Goal: Find specific page/section: Find specific page/section

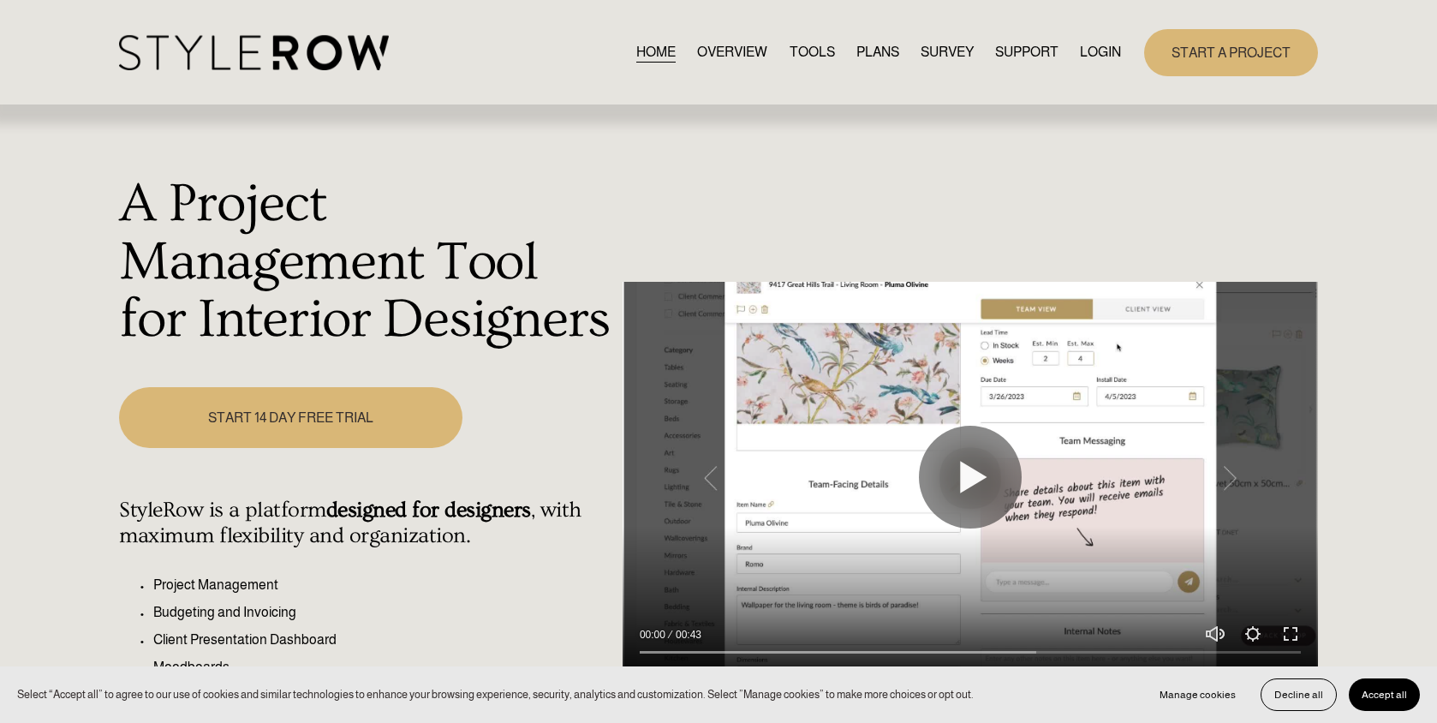
click at [1098, 51] on link "LOGIN" at bounding box center [1100, 52] width 41 height 23
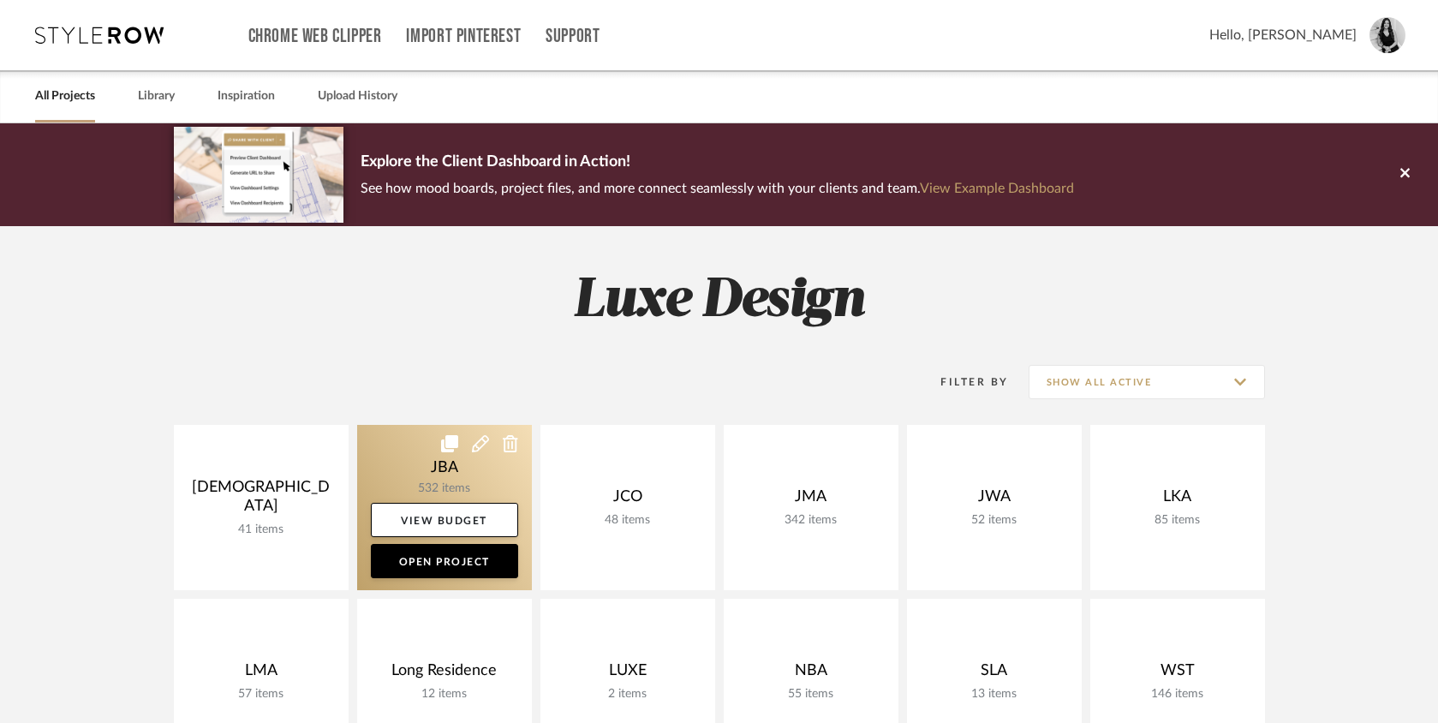
scroll to position [226, 0]
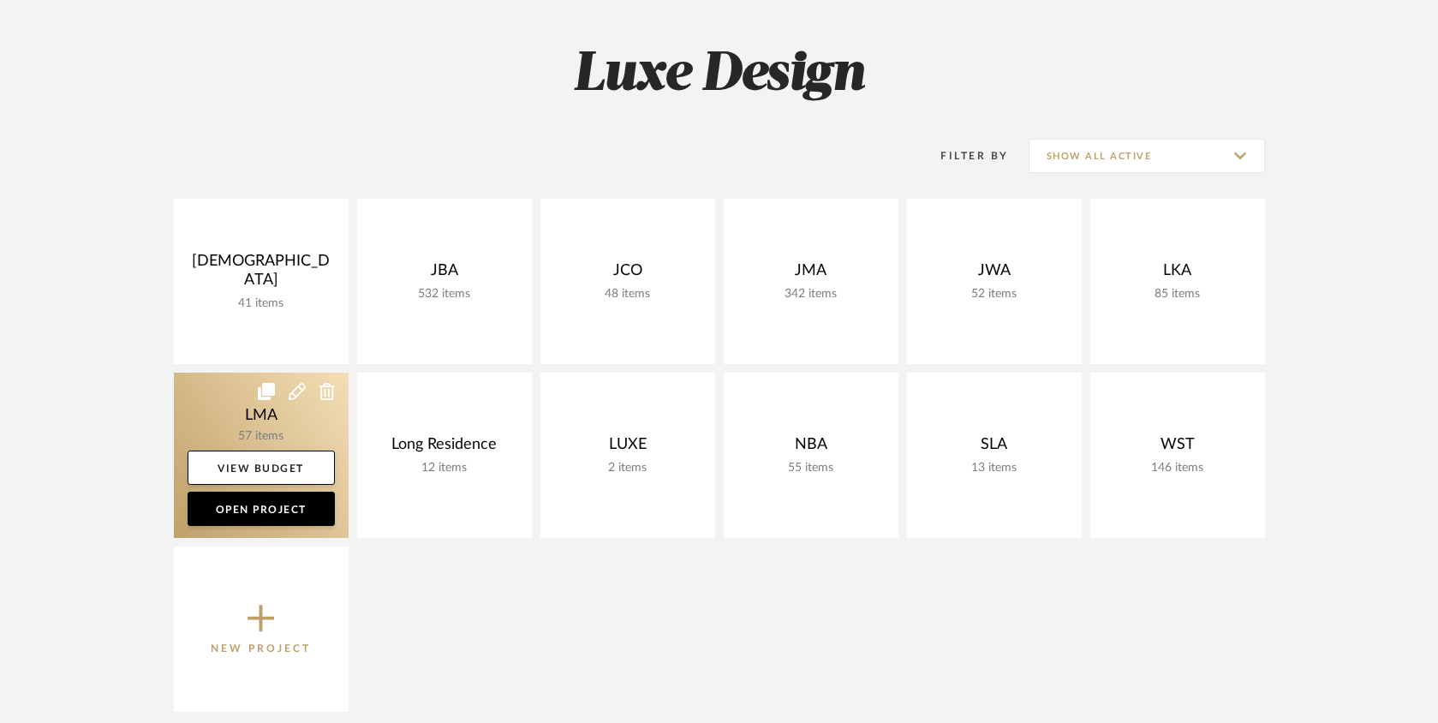
click at [253, 417] on link at bounding box center [261, 454] width 175 height 165
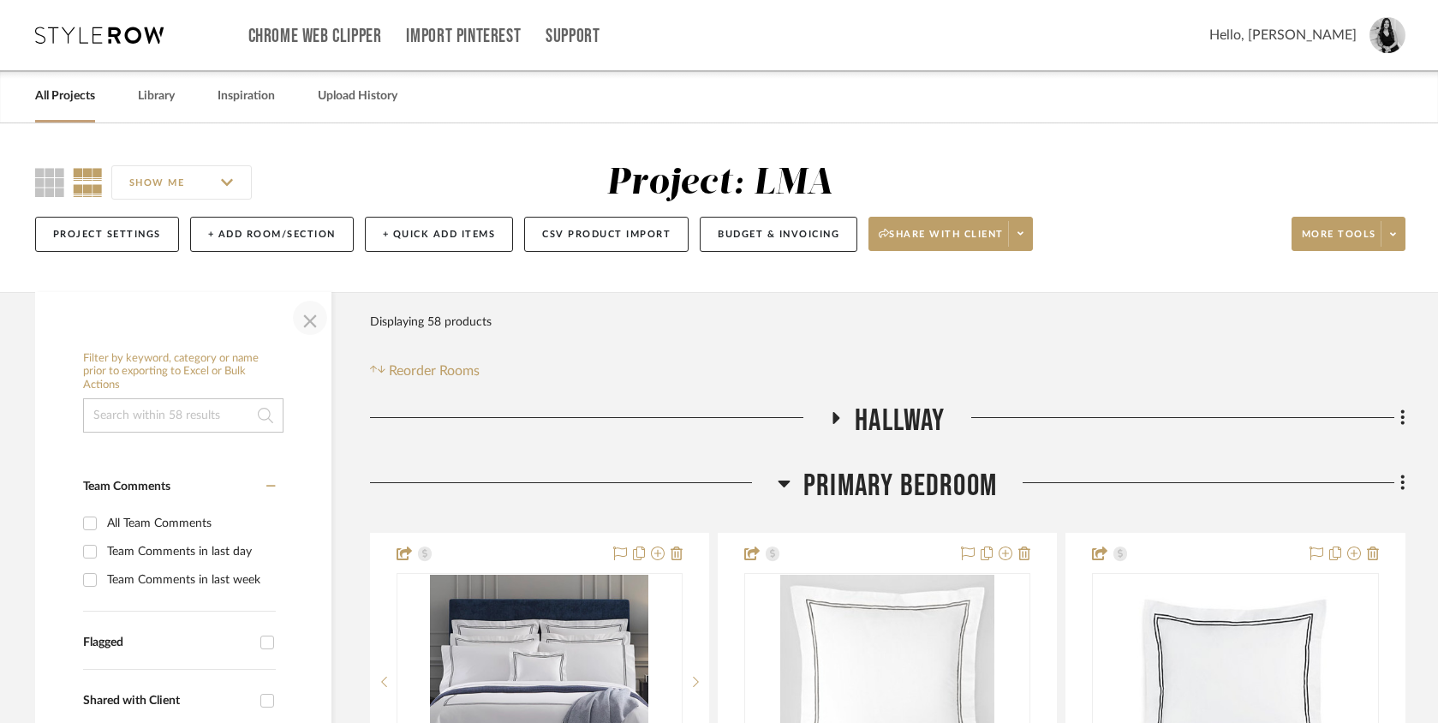
click at [317, 326] on span "button" at bounding box center [309, 317] width 41 height 41
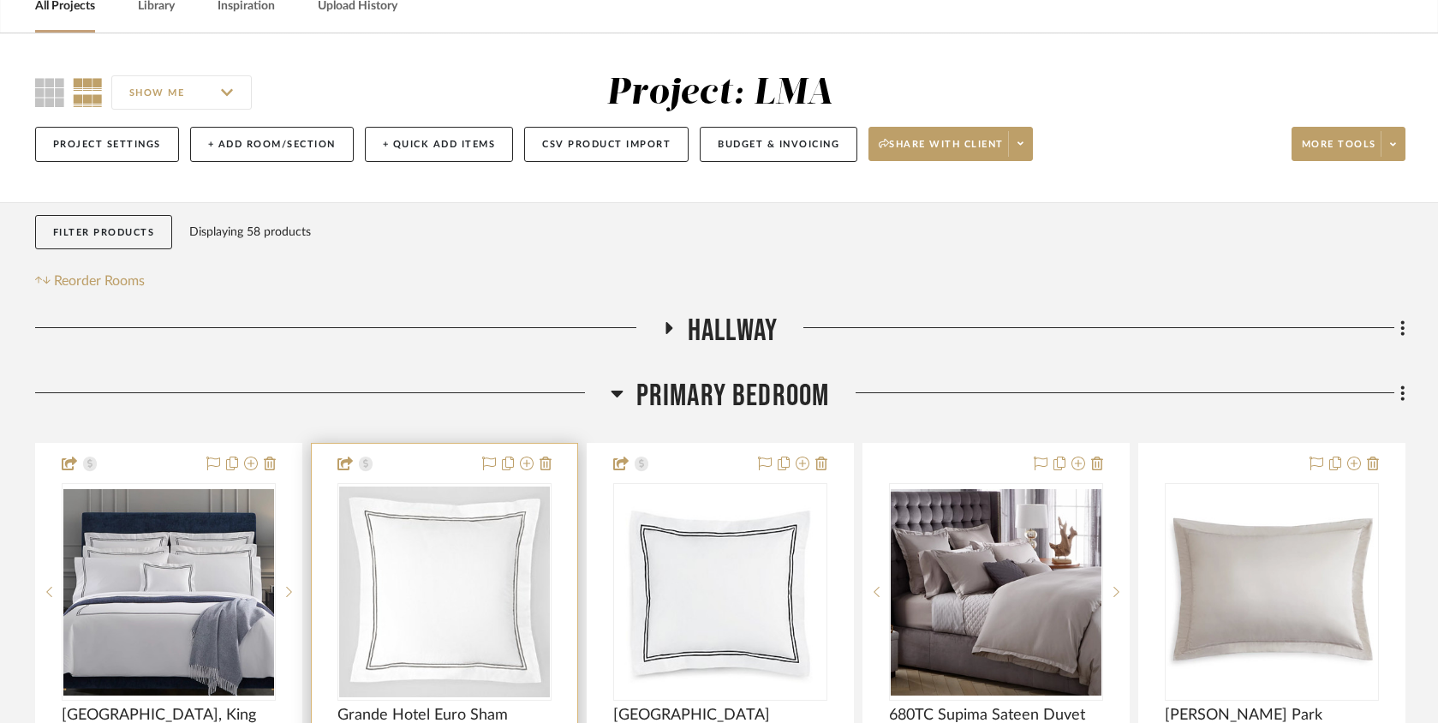
scroll to position [426, 0]
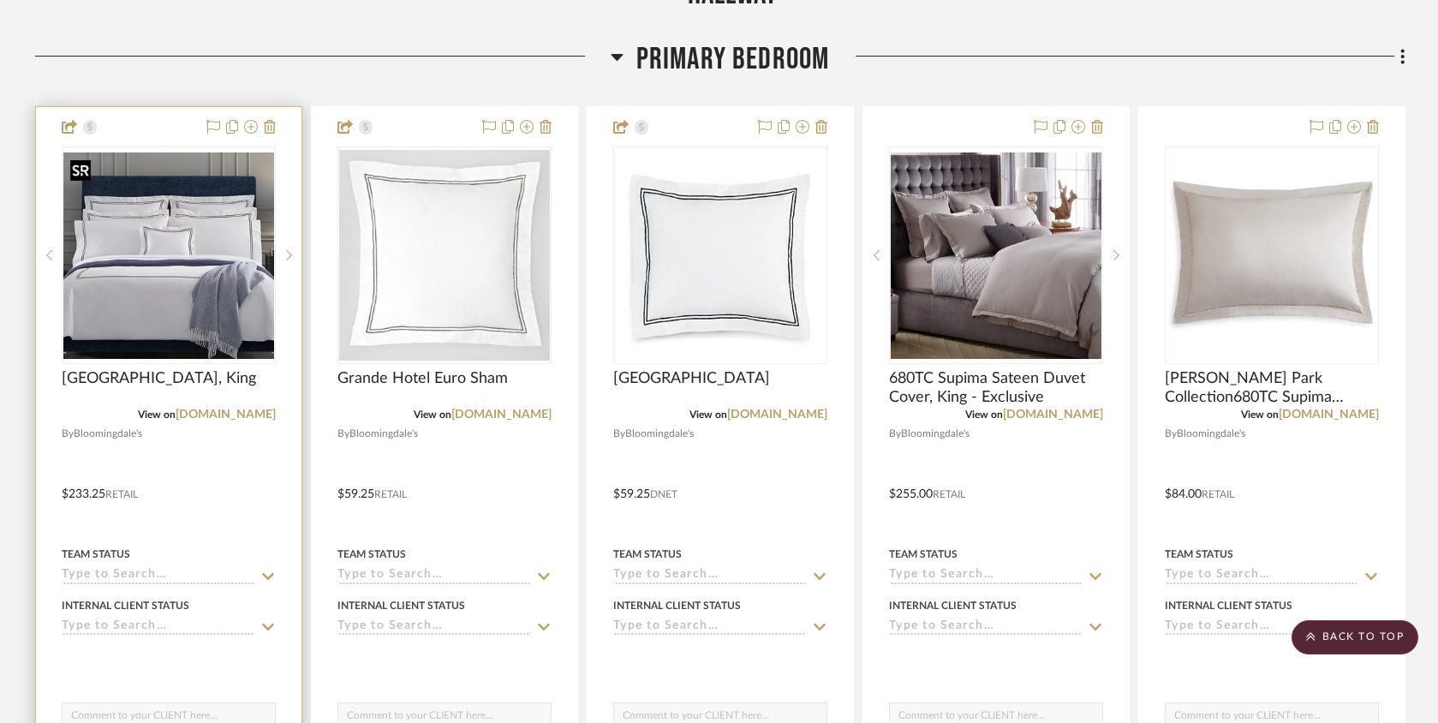
click at [0, 0] on img at bounding box center [0, 0] width 0 height 0
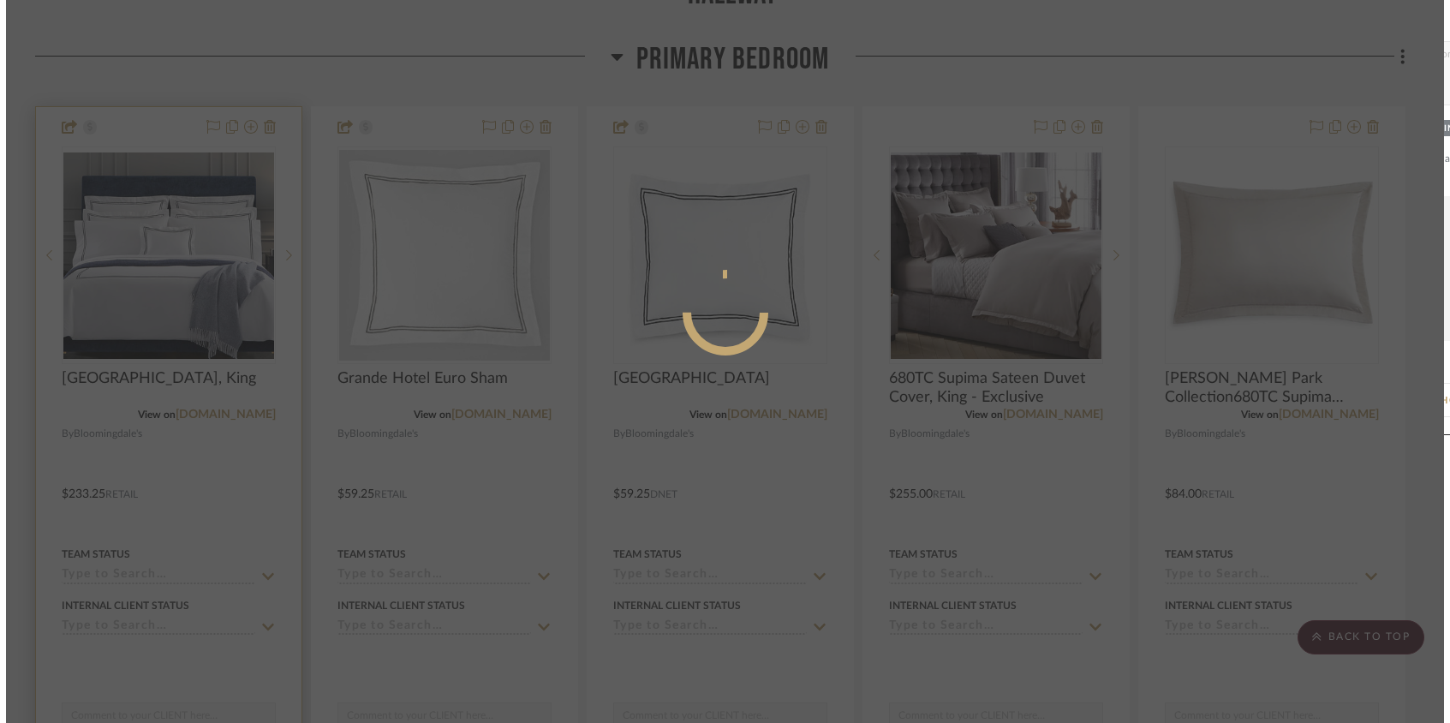
scroll to position [0, 0]
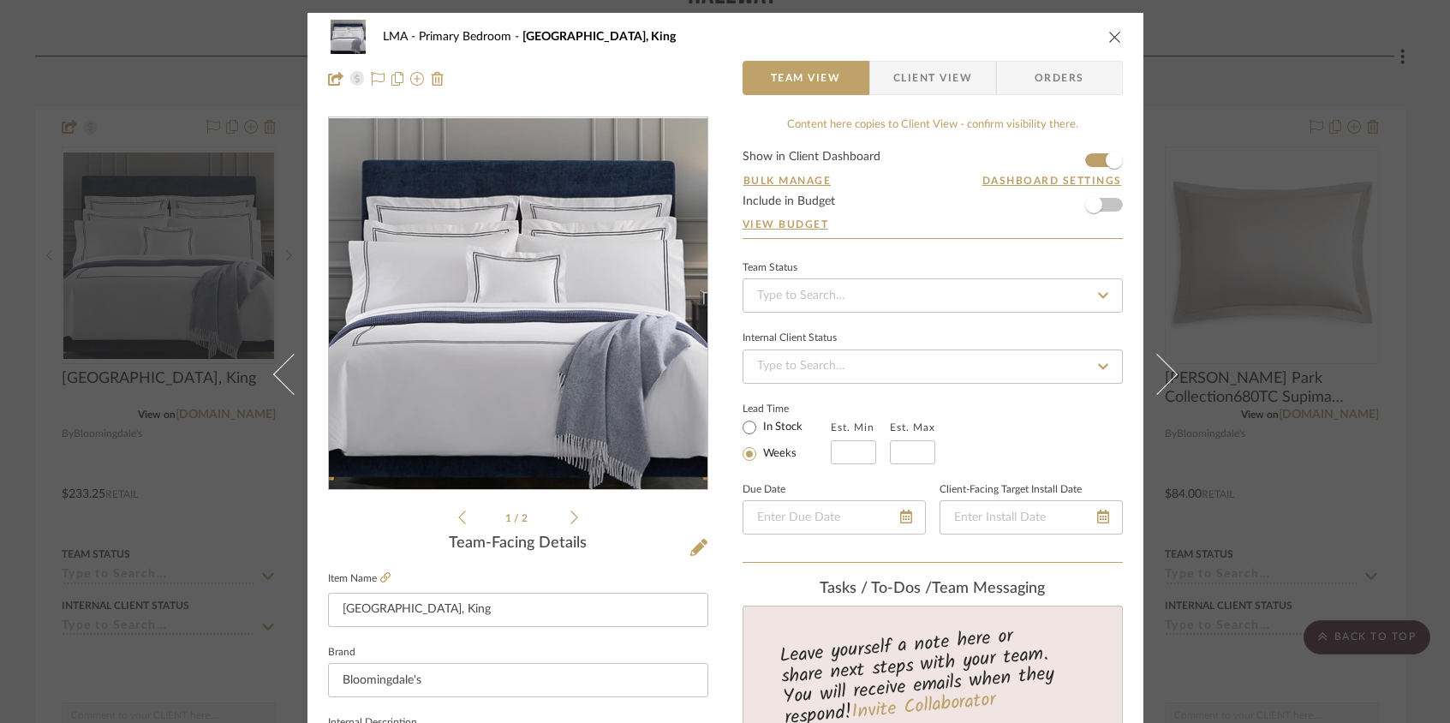
click at [570, 519] on icon at bounding box center [574, 516] width 8 height 15
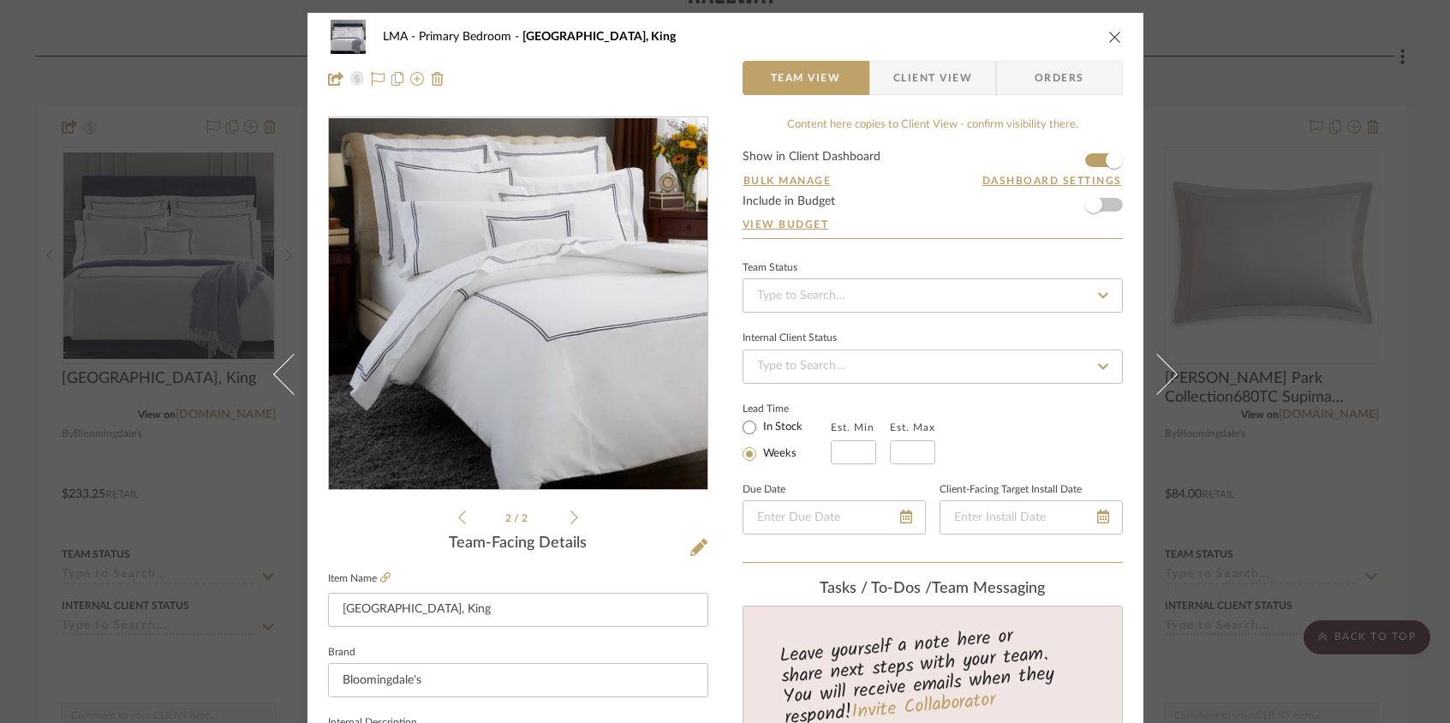
click at [570, 519] on icon at bounding box center [574, 516] width 8 height 15
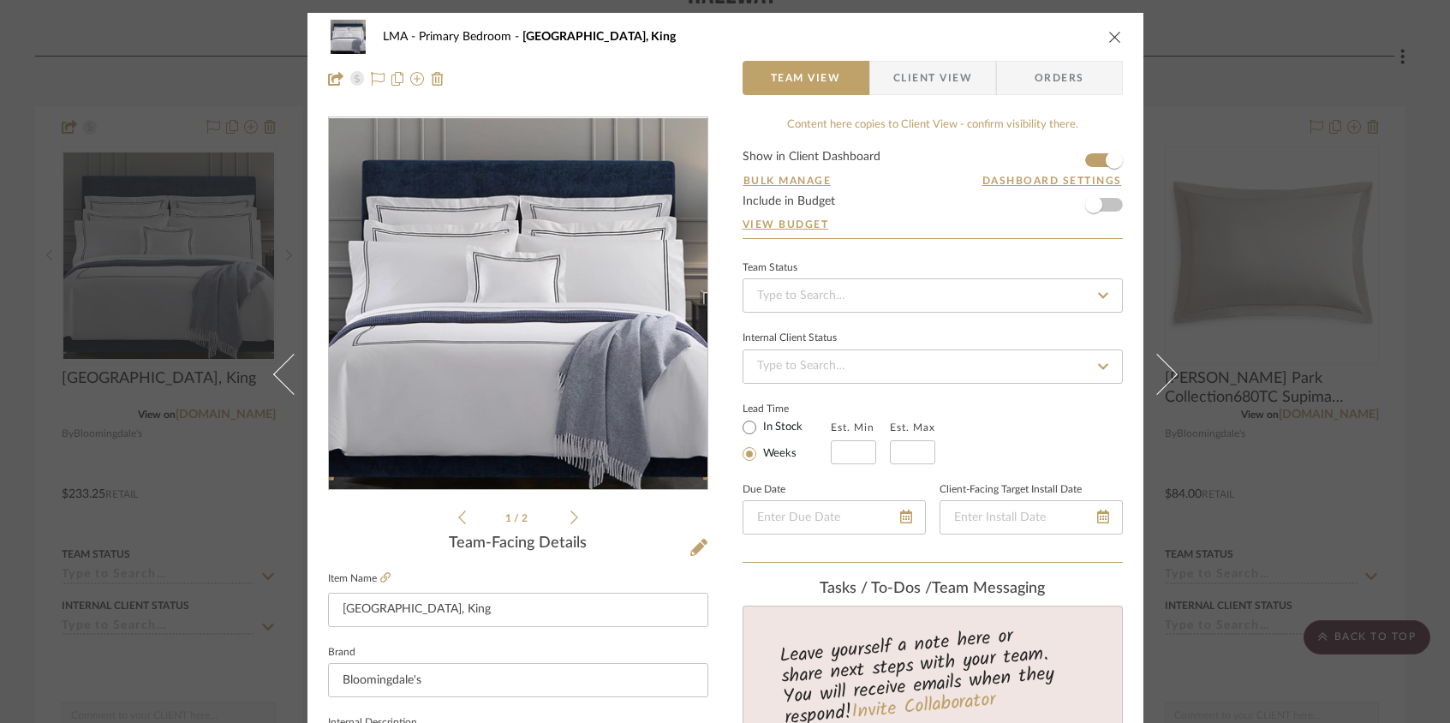
click at [1111, 40] on icon "close" at bounding box center [1115, 37] width 14 height 14
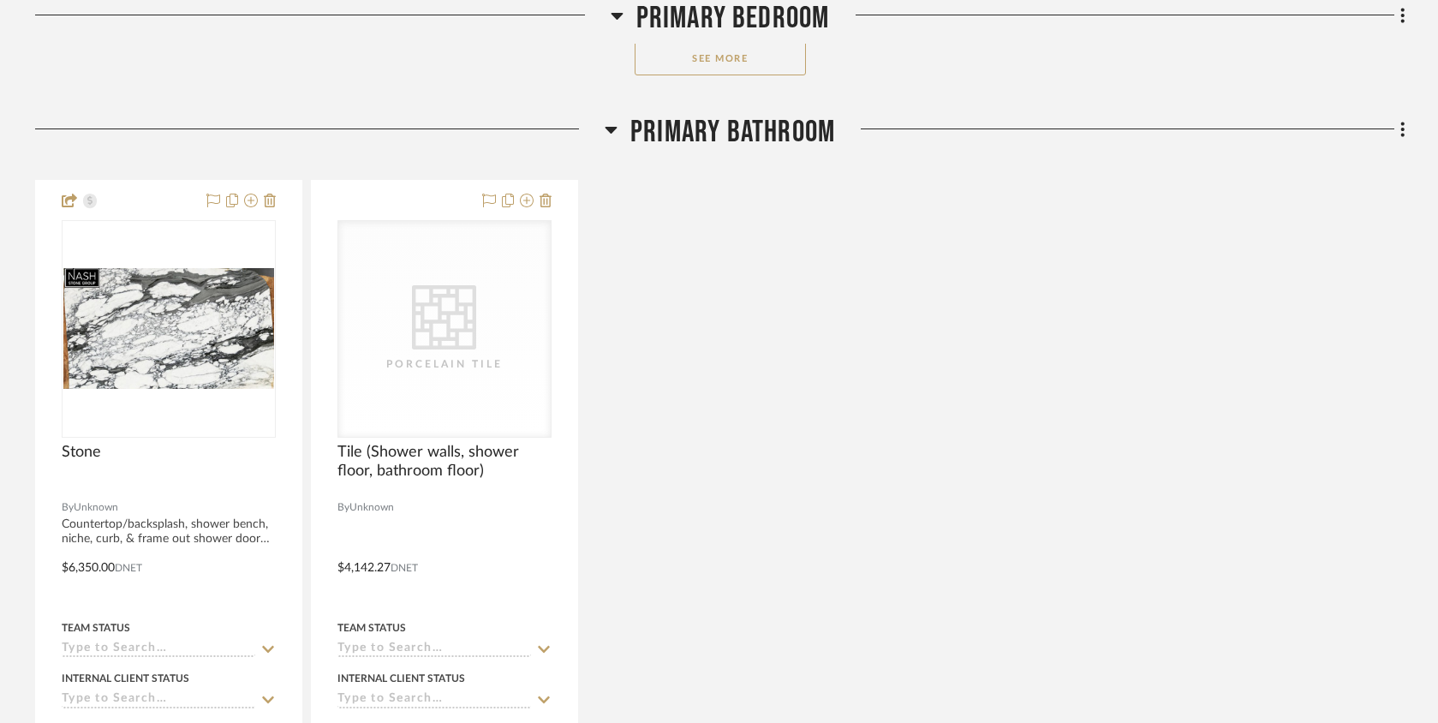
scroll to position [1302, 0]
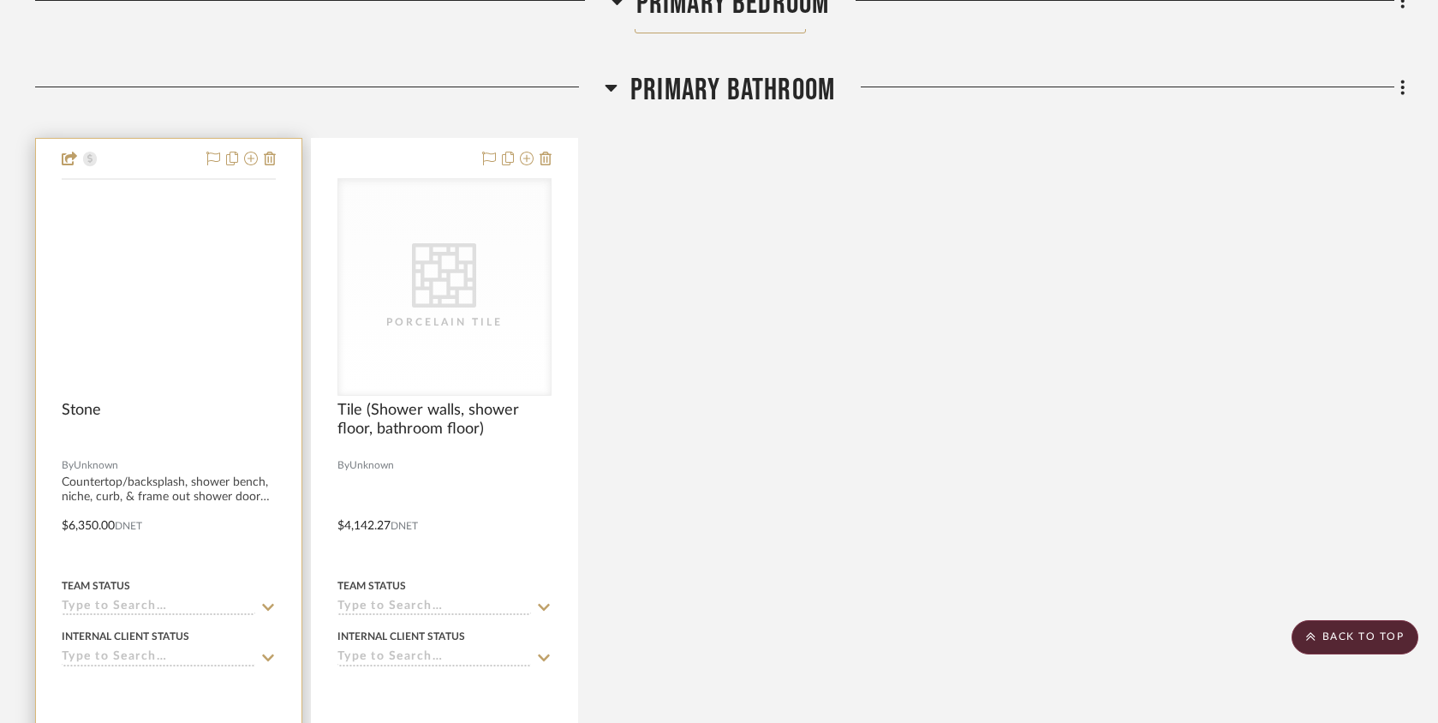
click at [0, 0] on img at bounding box center [0, 0] width 0 height 0
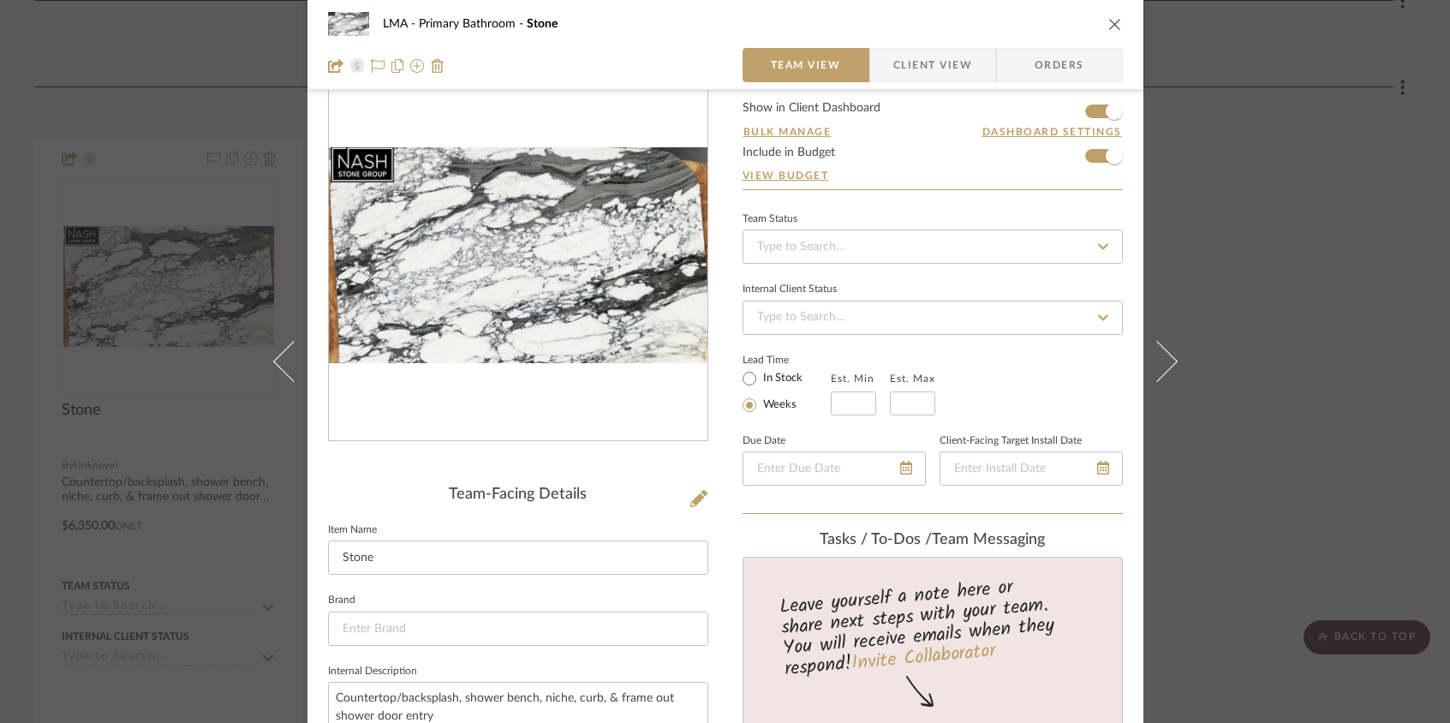
scroll to position [0, 0]
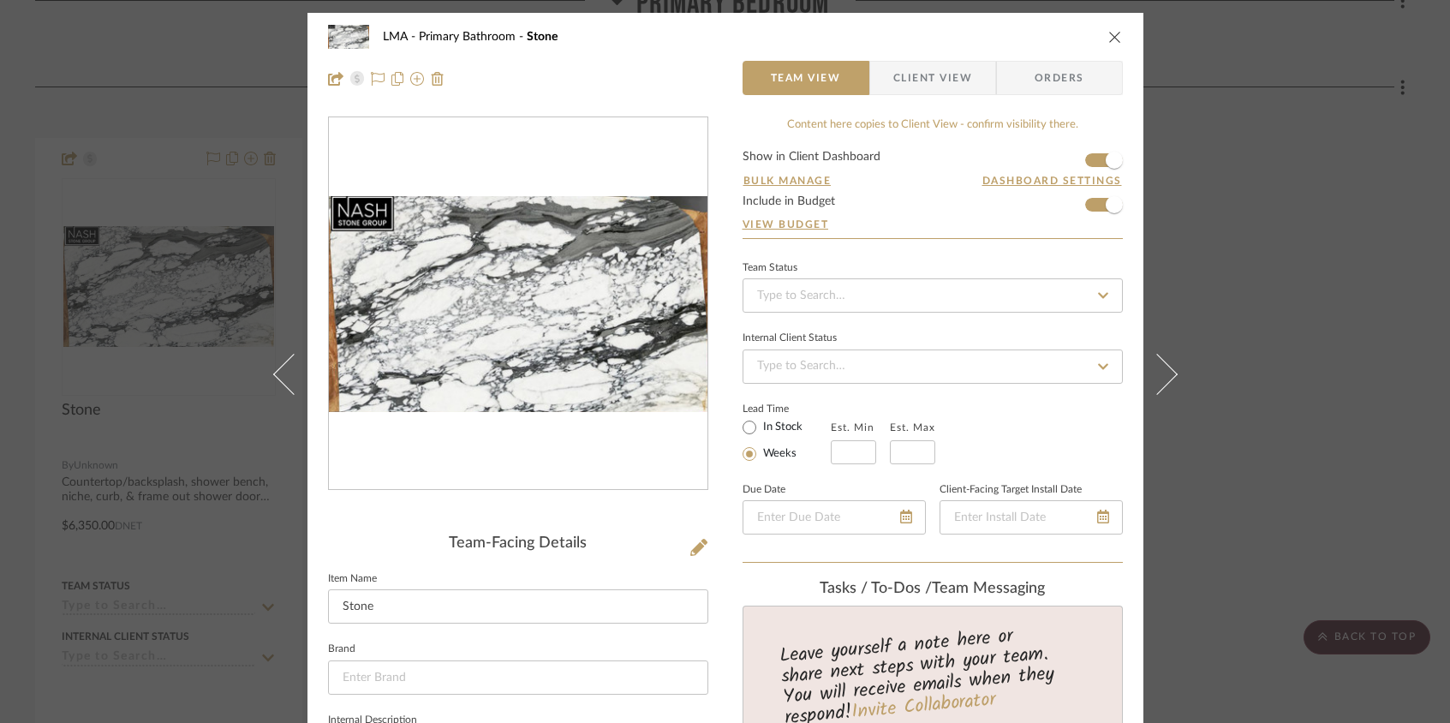
click at [1108, 36] on icon "close" at bounding box center [1115, 37] width 14 height 14
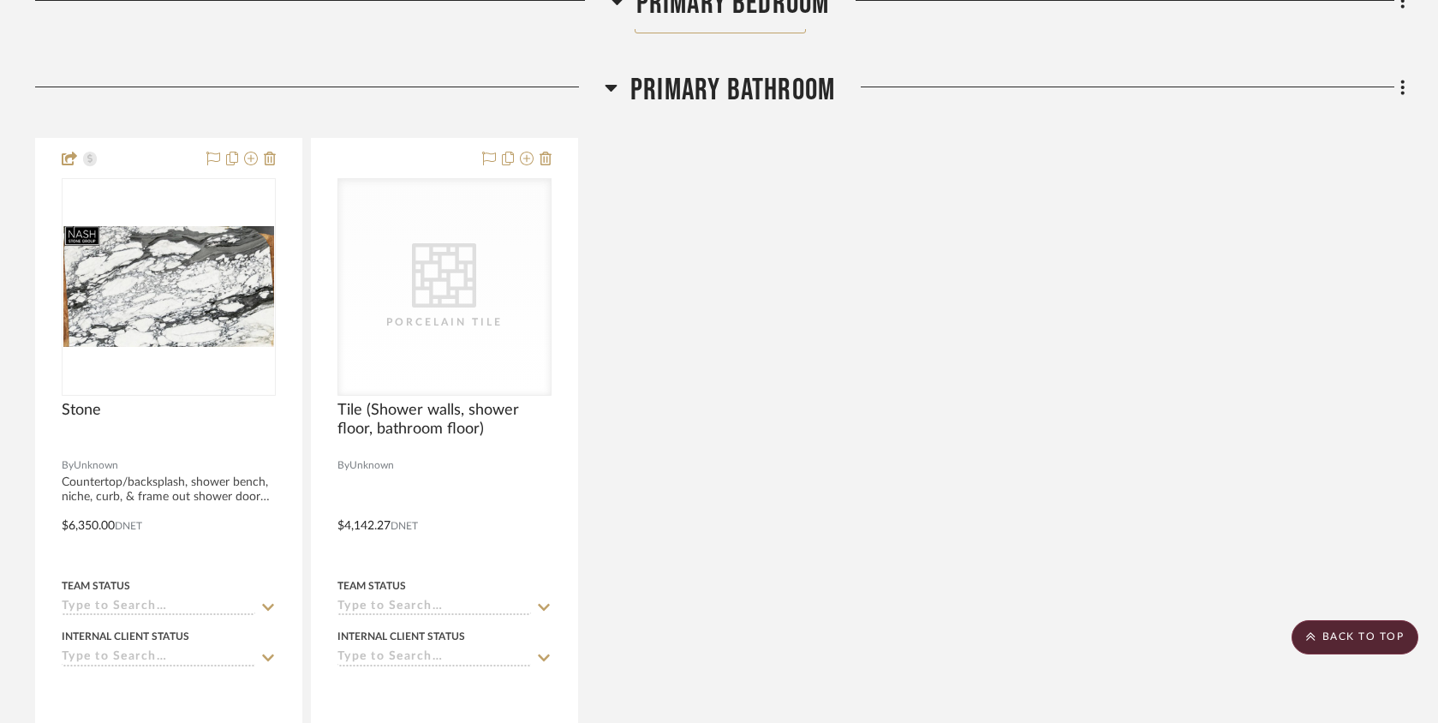
click at [827, 393] on div "Stone By Unknown Countertop/backsplash, shower bench, niche, curb, & frame out …" at bounding box center [720, 513] width 1370 height 751
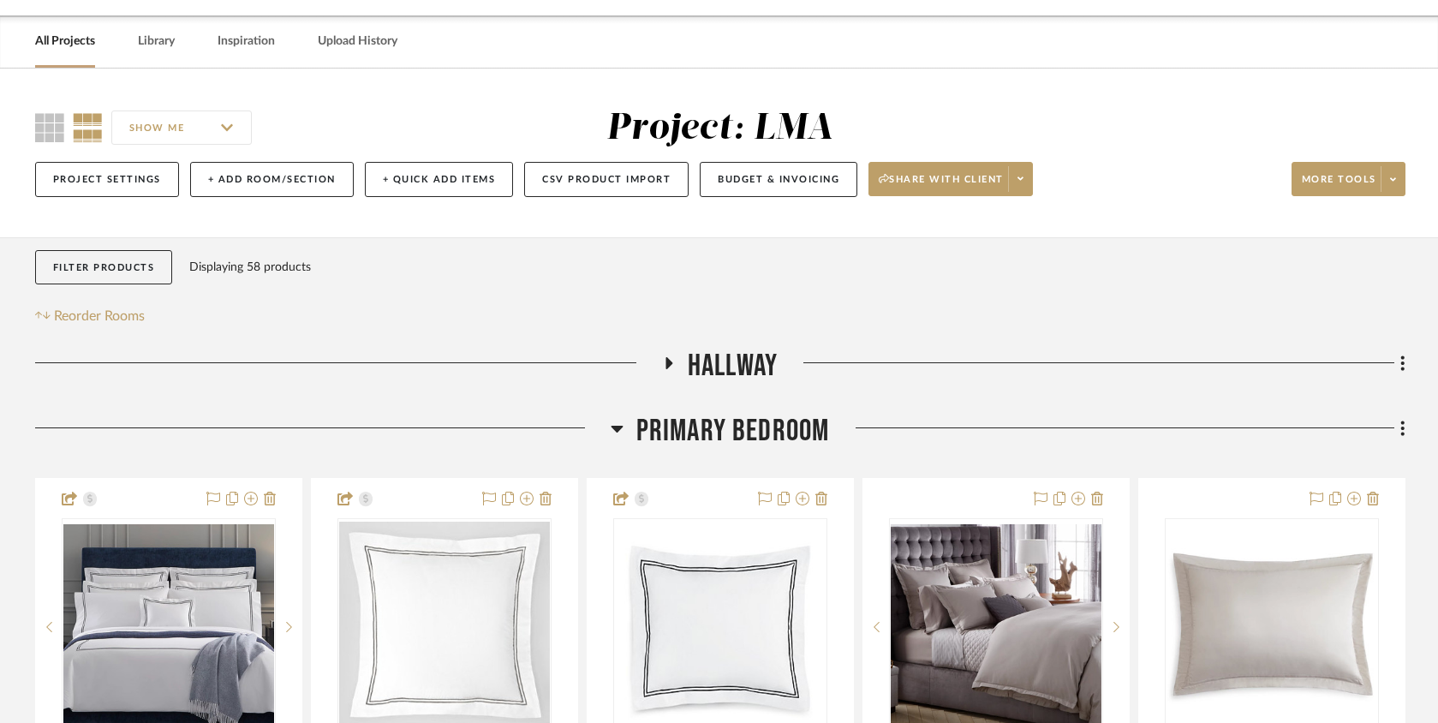
scroll to position [58, 0]
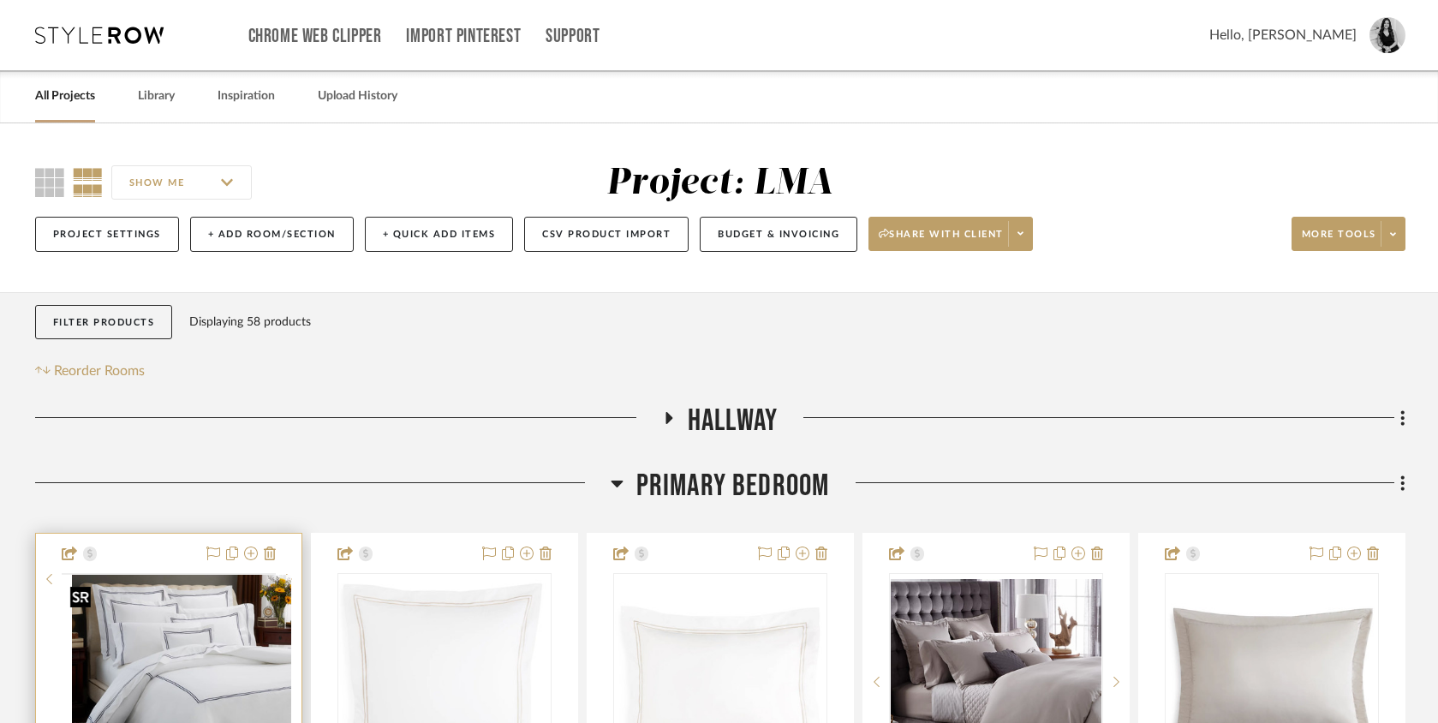
click at [0, 0] on img at bounding box center [0, 0] width 0 height 0
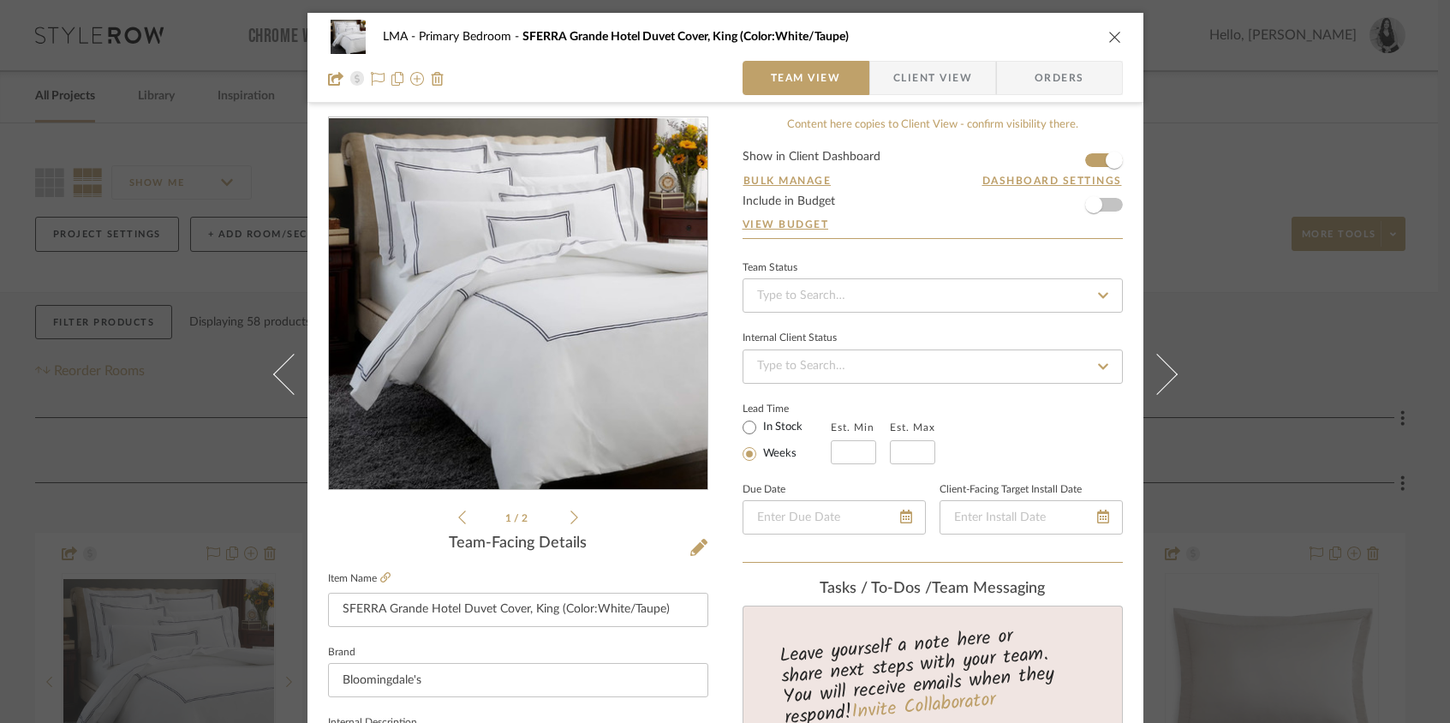
scroll to position [366, 0]
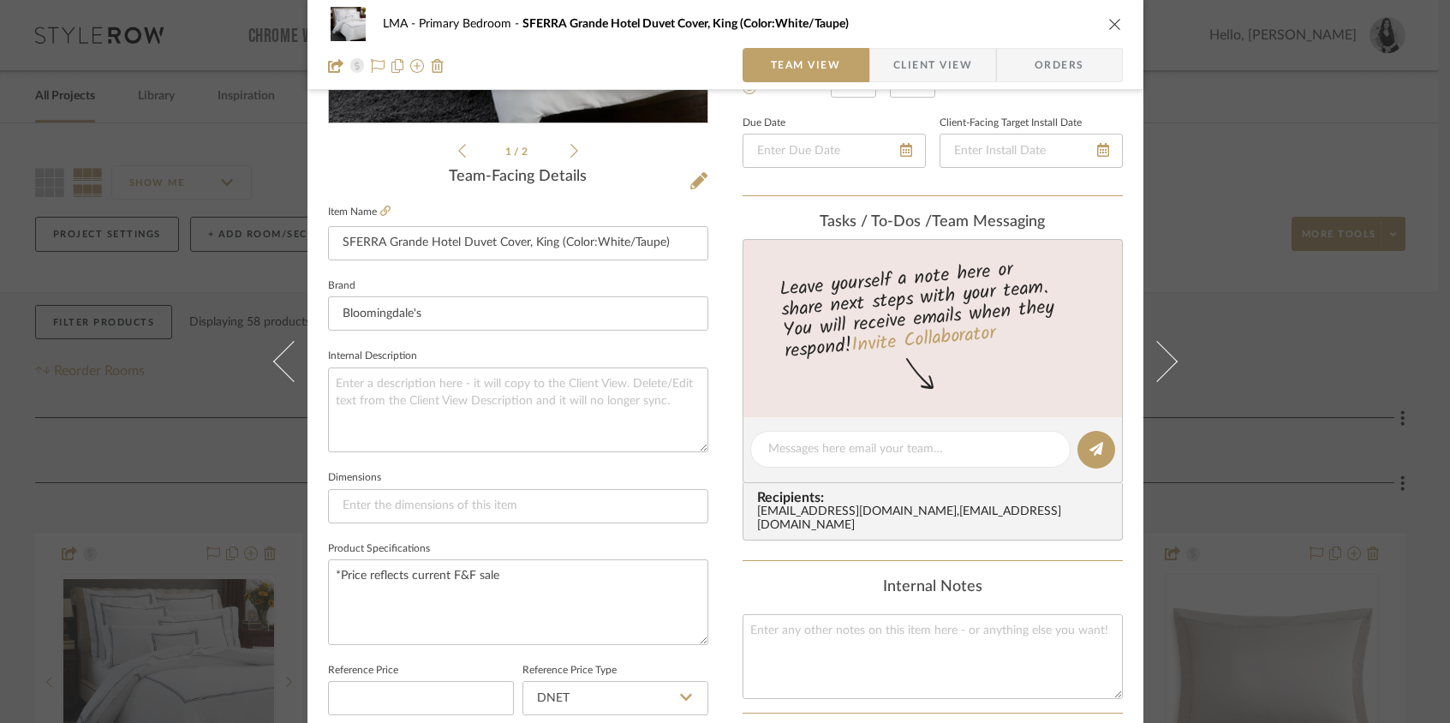
click at [921, 67] on span "Client View" at bounding box center [932, 65] width 79 height 34
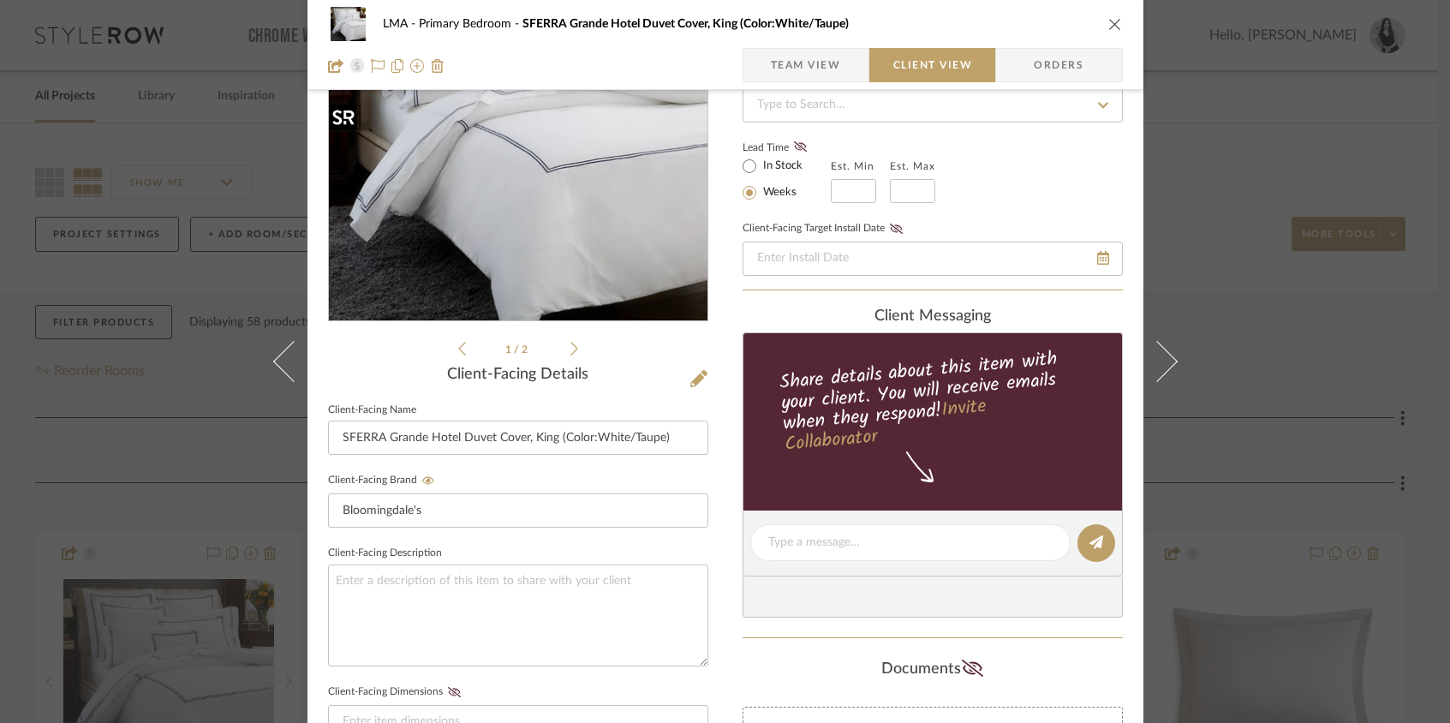
scroll to position [19, 0]
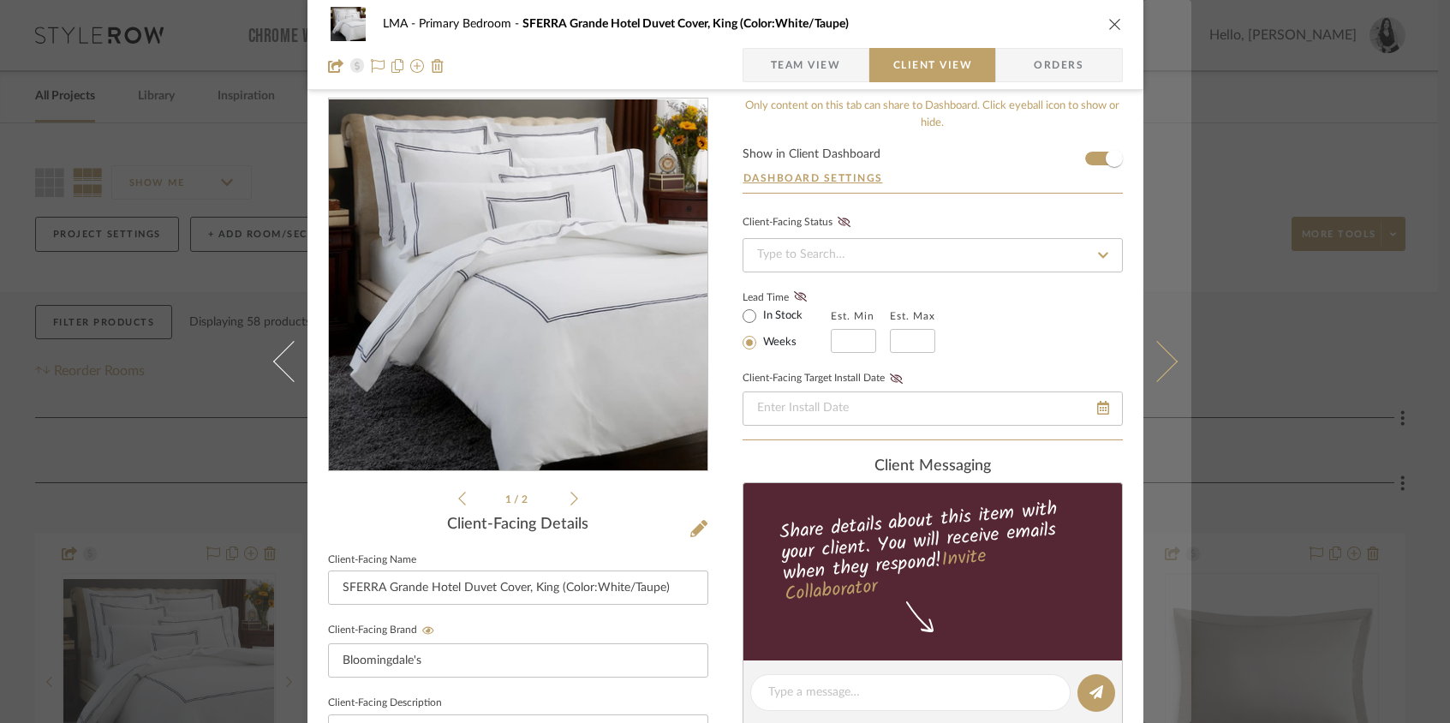
click at [1164, 365] on icon at bounding box center [1155, 361] width 41 height 41
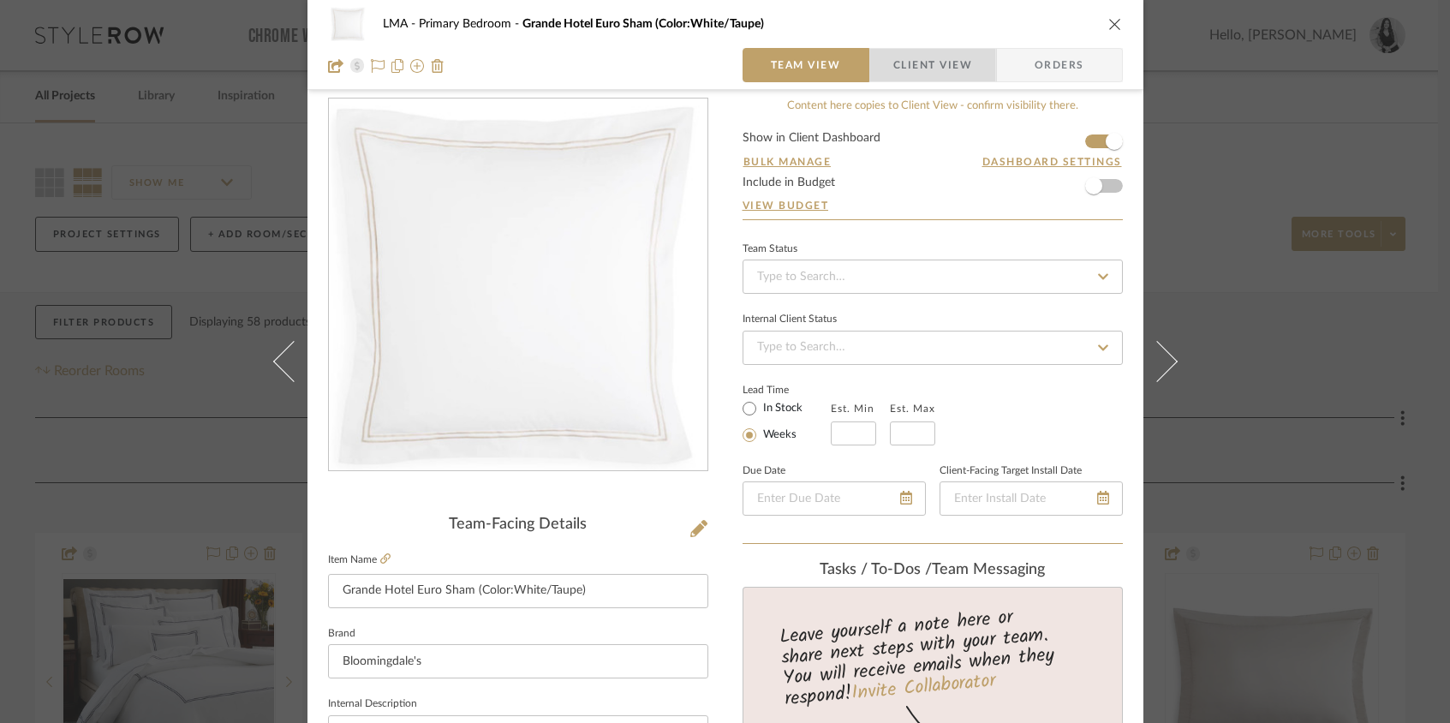
click at [933, 60] on span "Client View" at bounding box center [932, 65] width 79 height 34
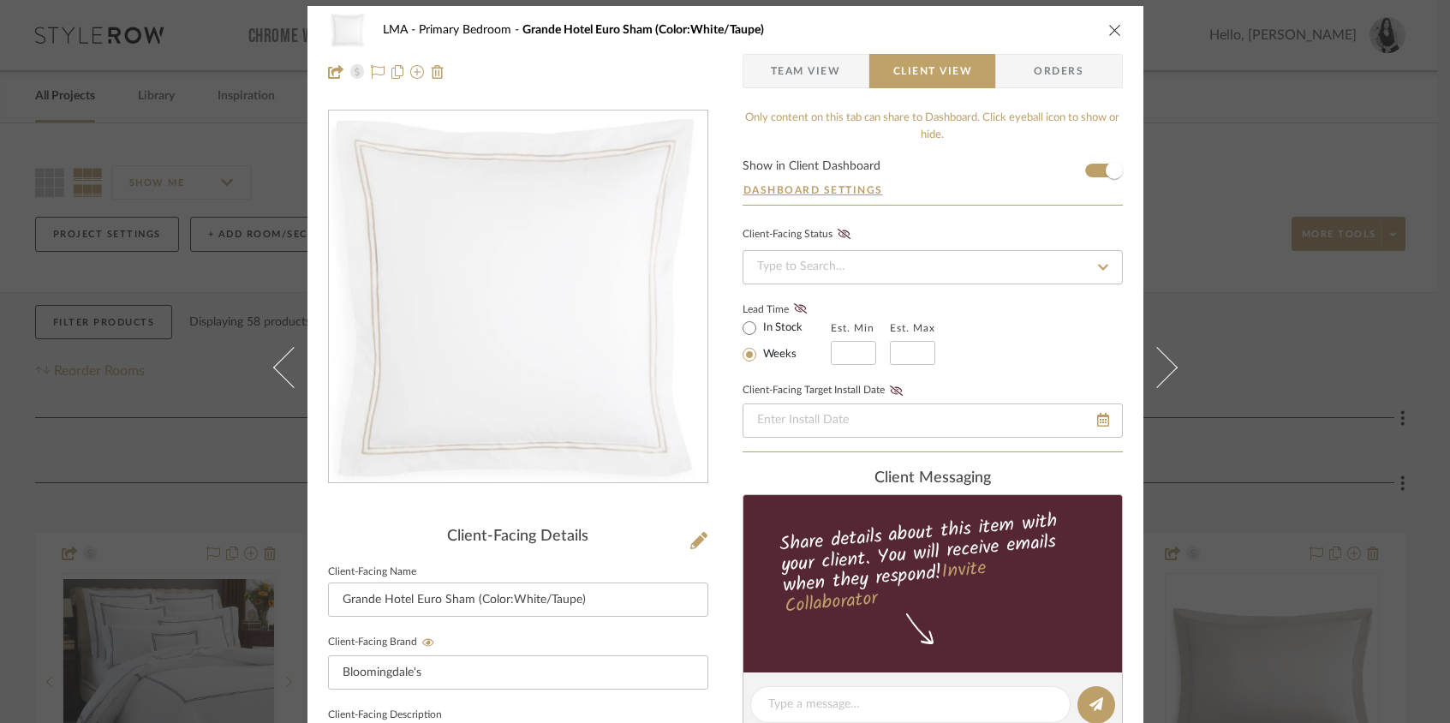
scroll to position [0, 0]
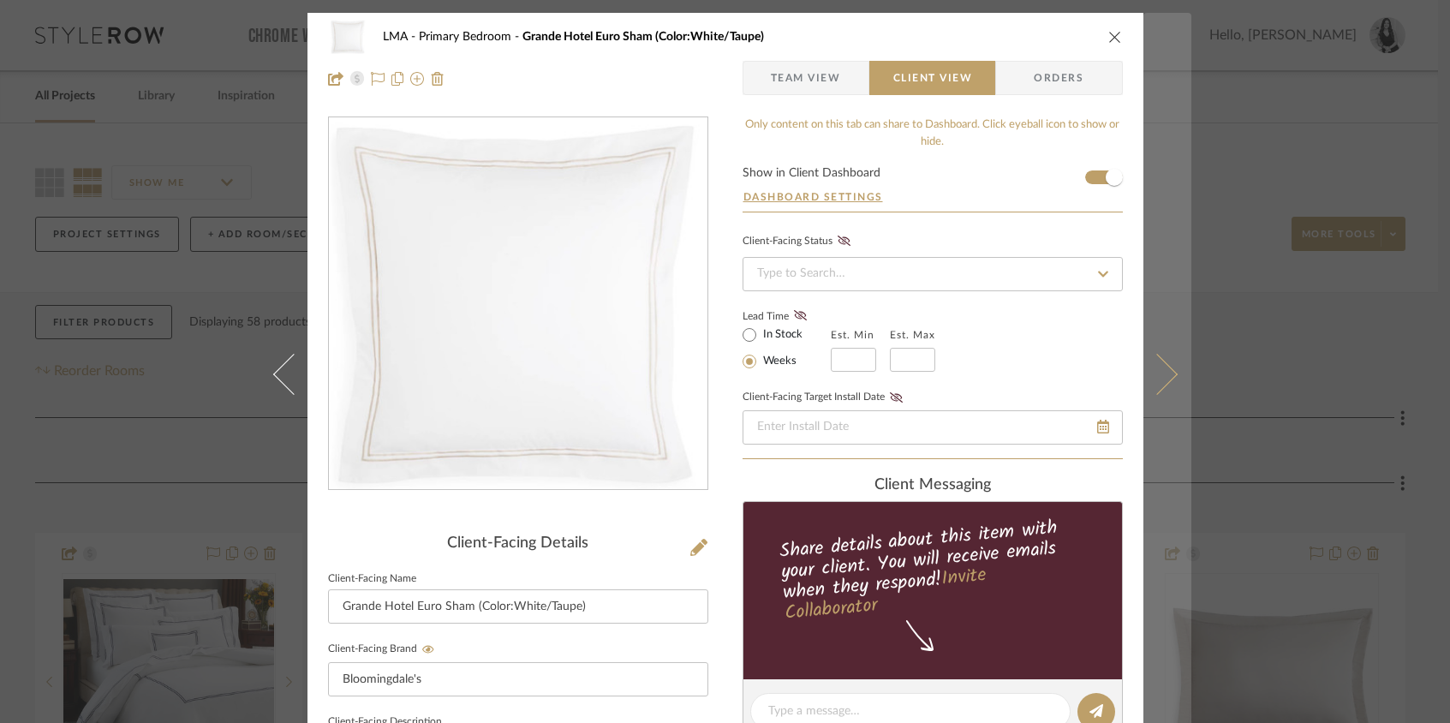
click at [1160, 388] on button at bounding box center [1167, 374] width 48 height 723
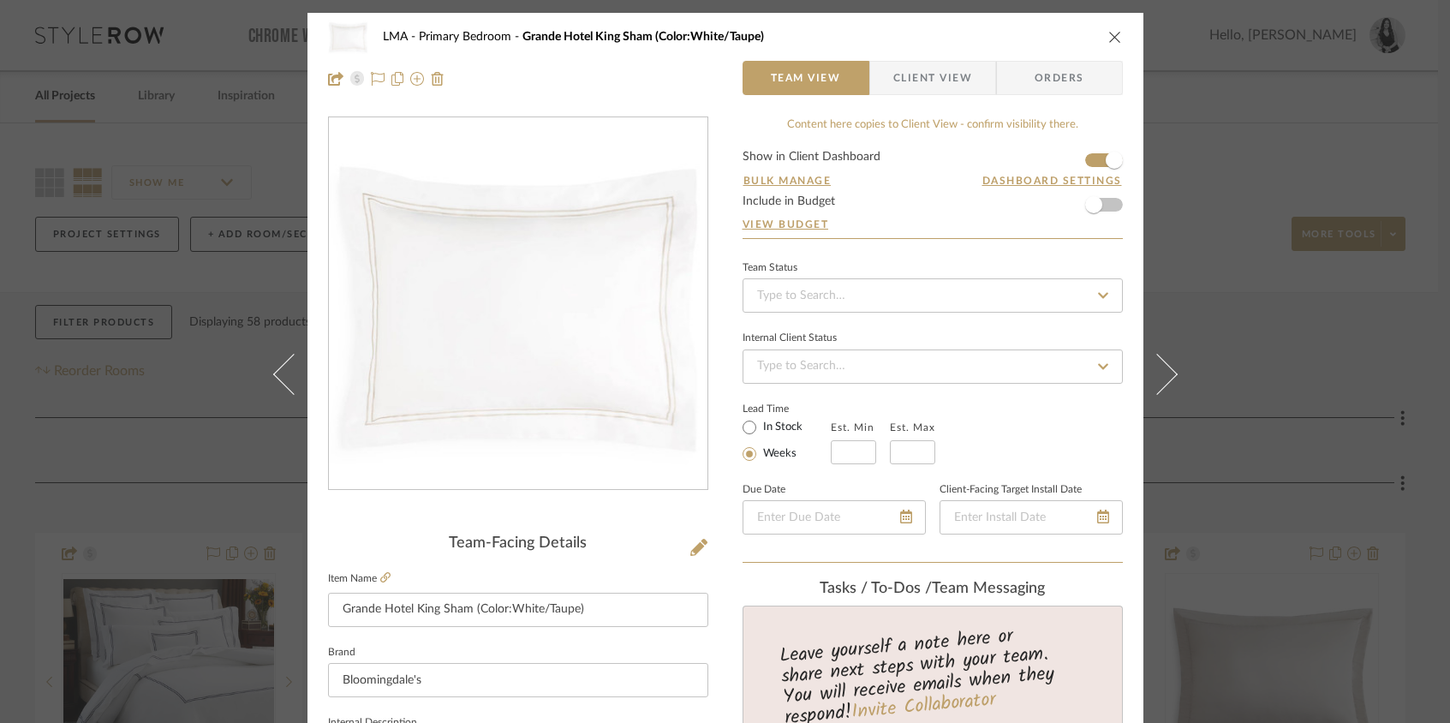
click at [909, 79] on span "Client View" at bounding box center [932, 78] width 79 height 34
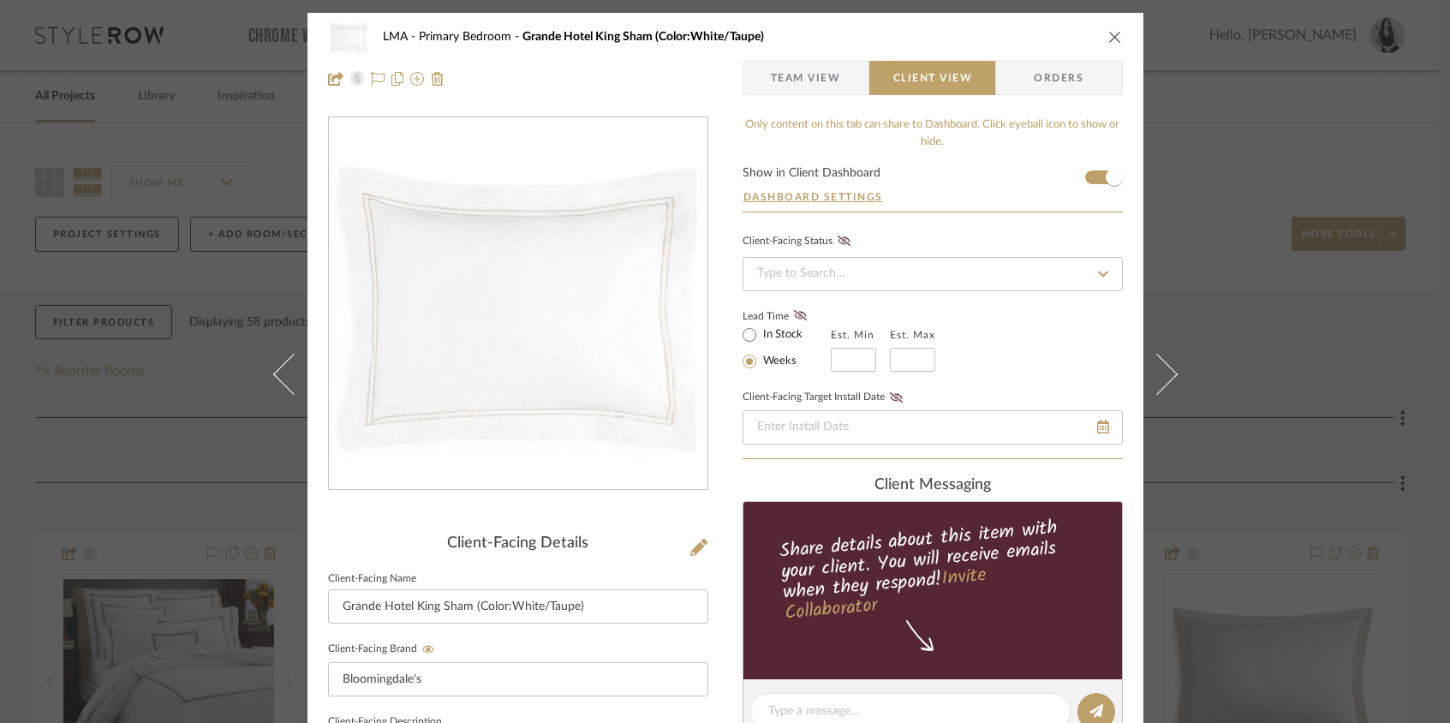
click at [1109, 38] on icon "close" at bounding box center [1115, 37] width 14 height 14
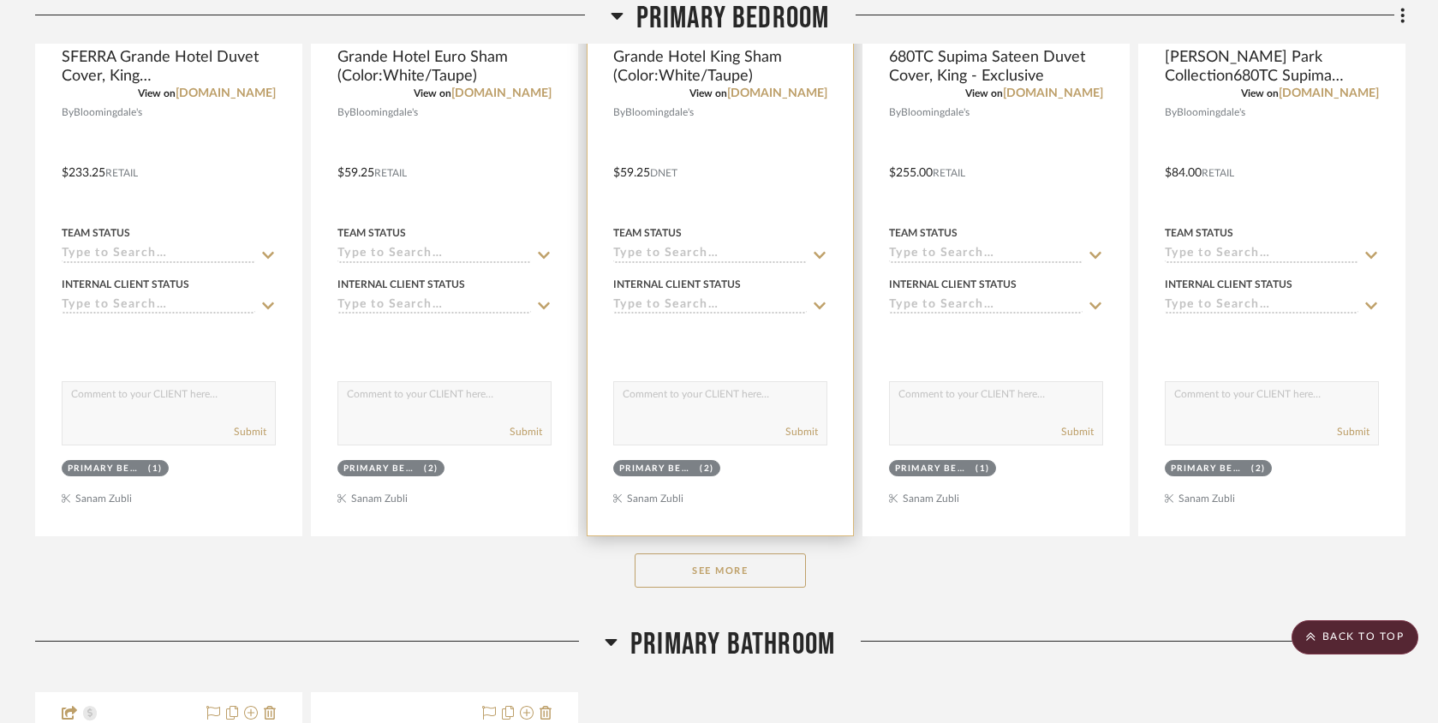
scroll to position [757, 0]
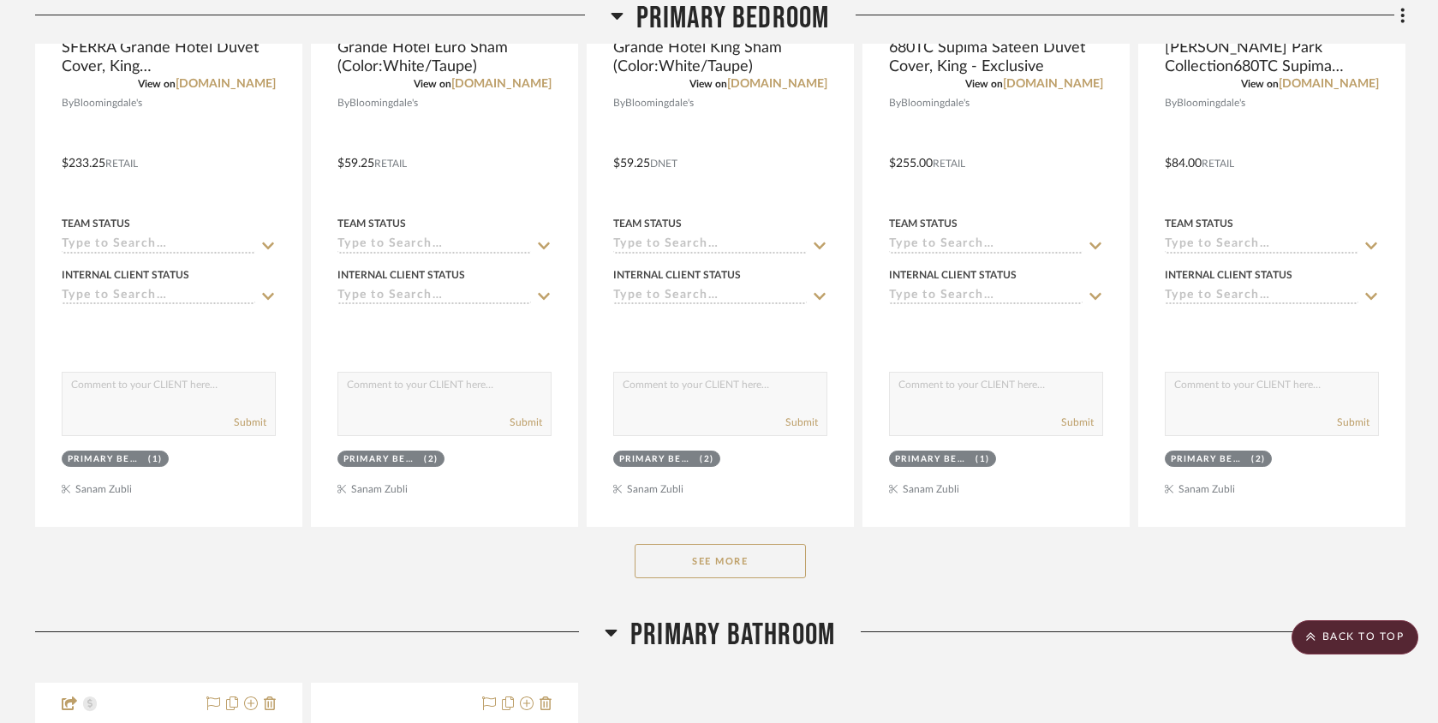
click at [757, 564] on button "See More" at bounding box center [720, 561] width 171 height 34
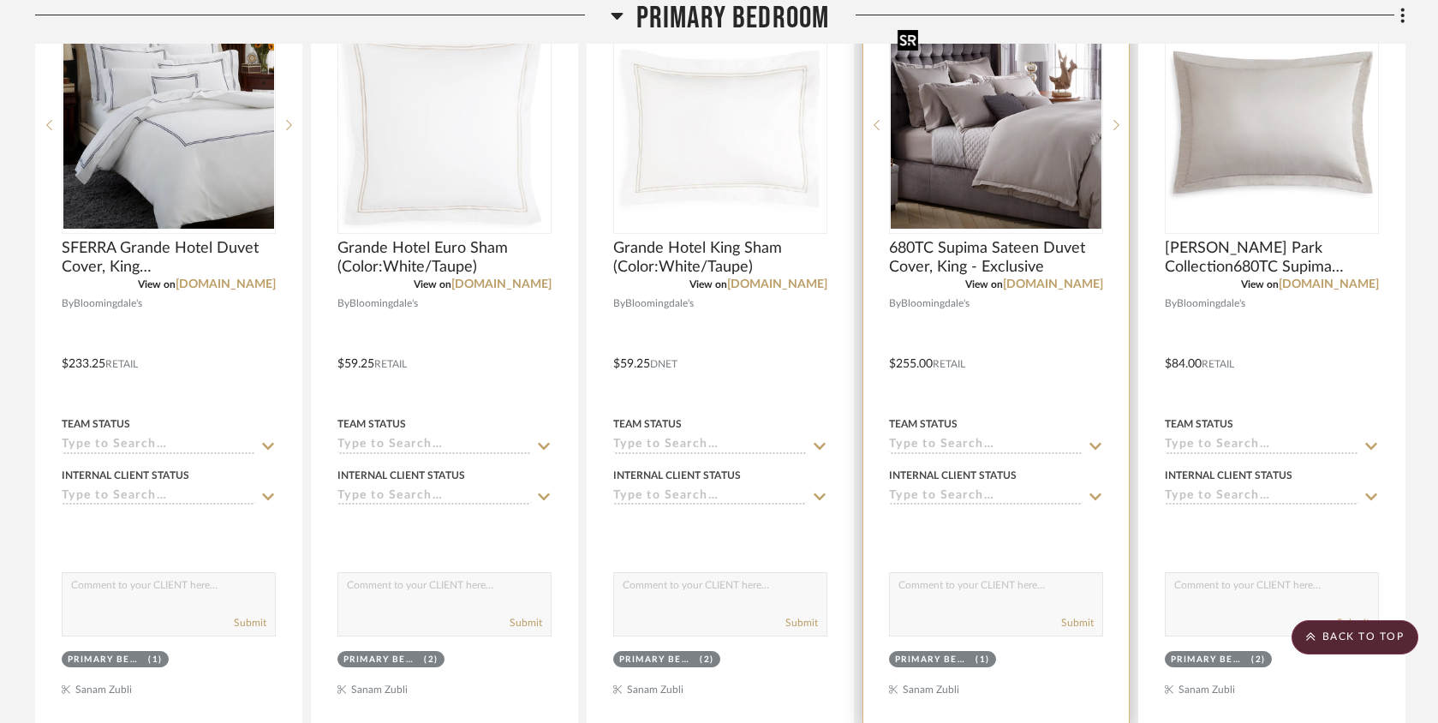
scroll to position [545, 0]
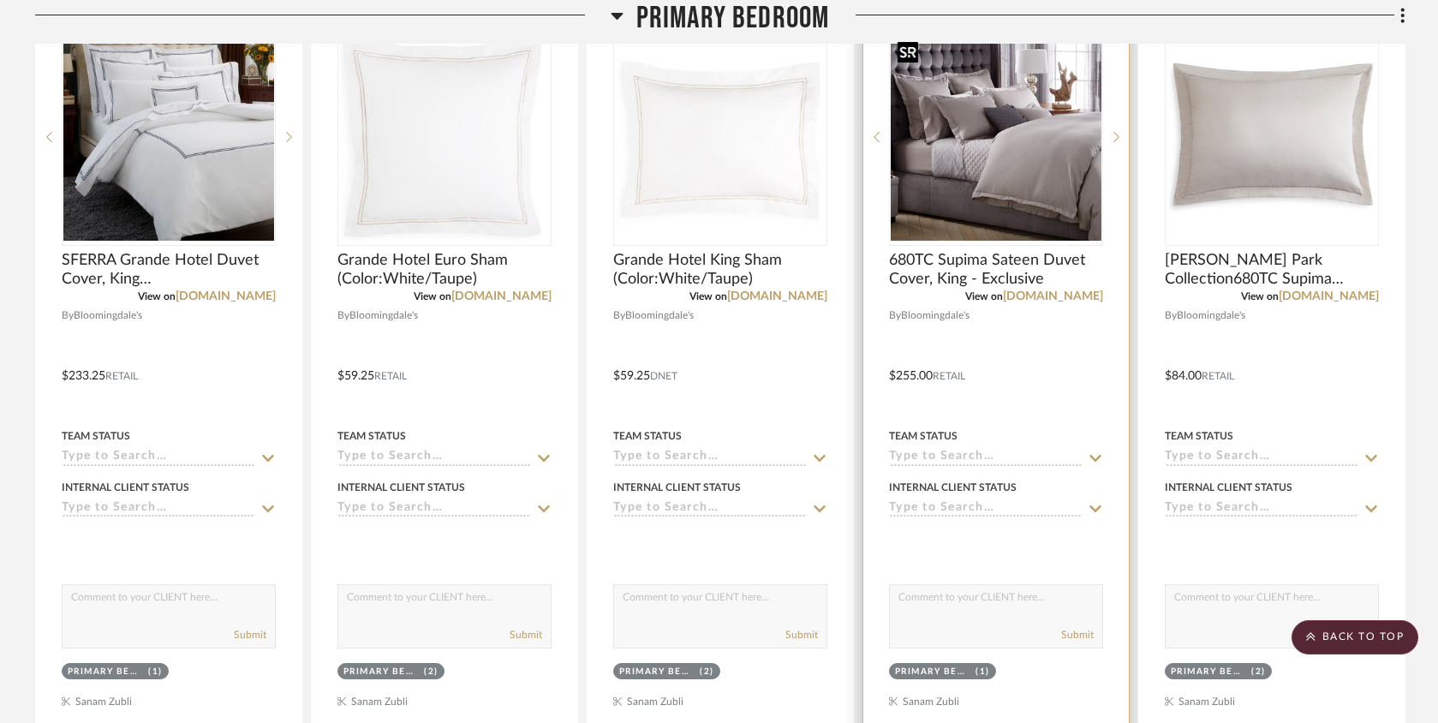
click at [963, 206] on img "0" at bounding box center [996, 137] width 211 height 206
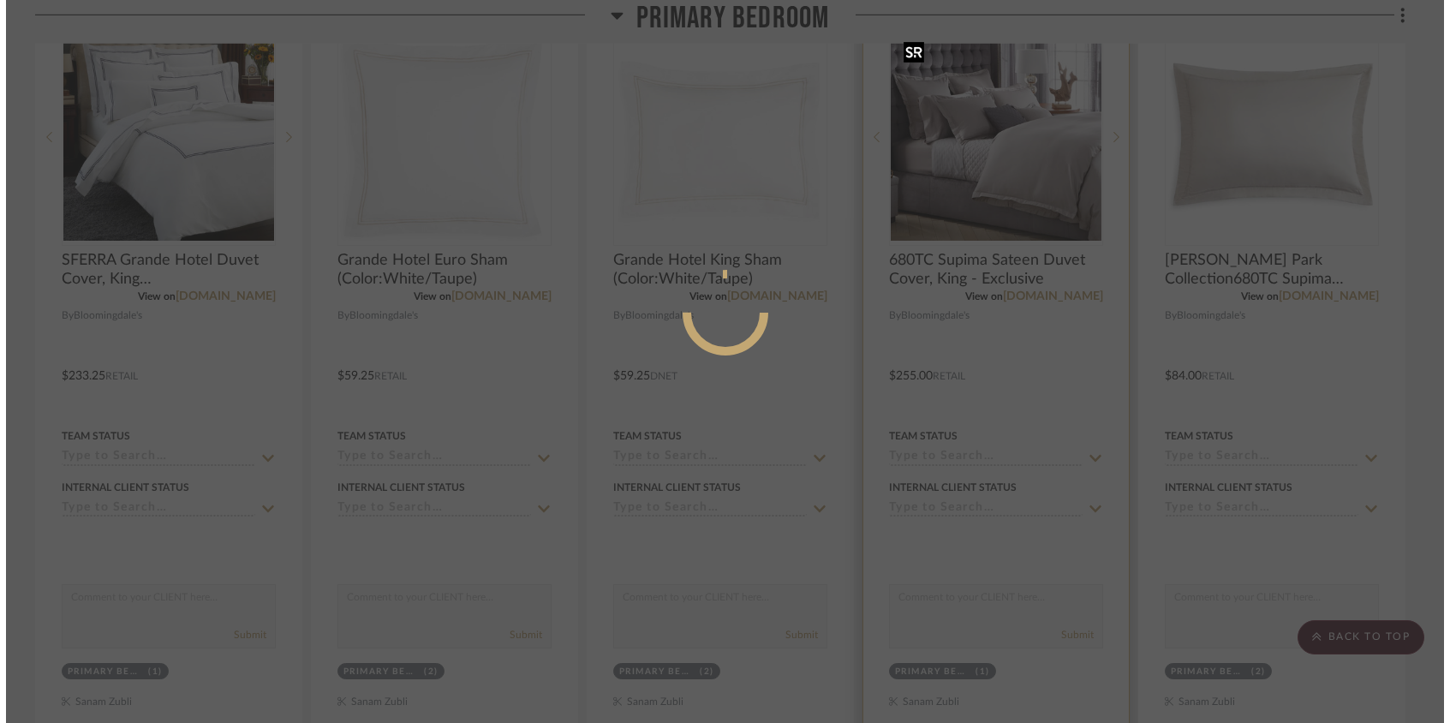
scroll to position [0, 0]
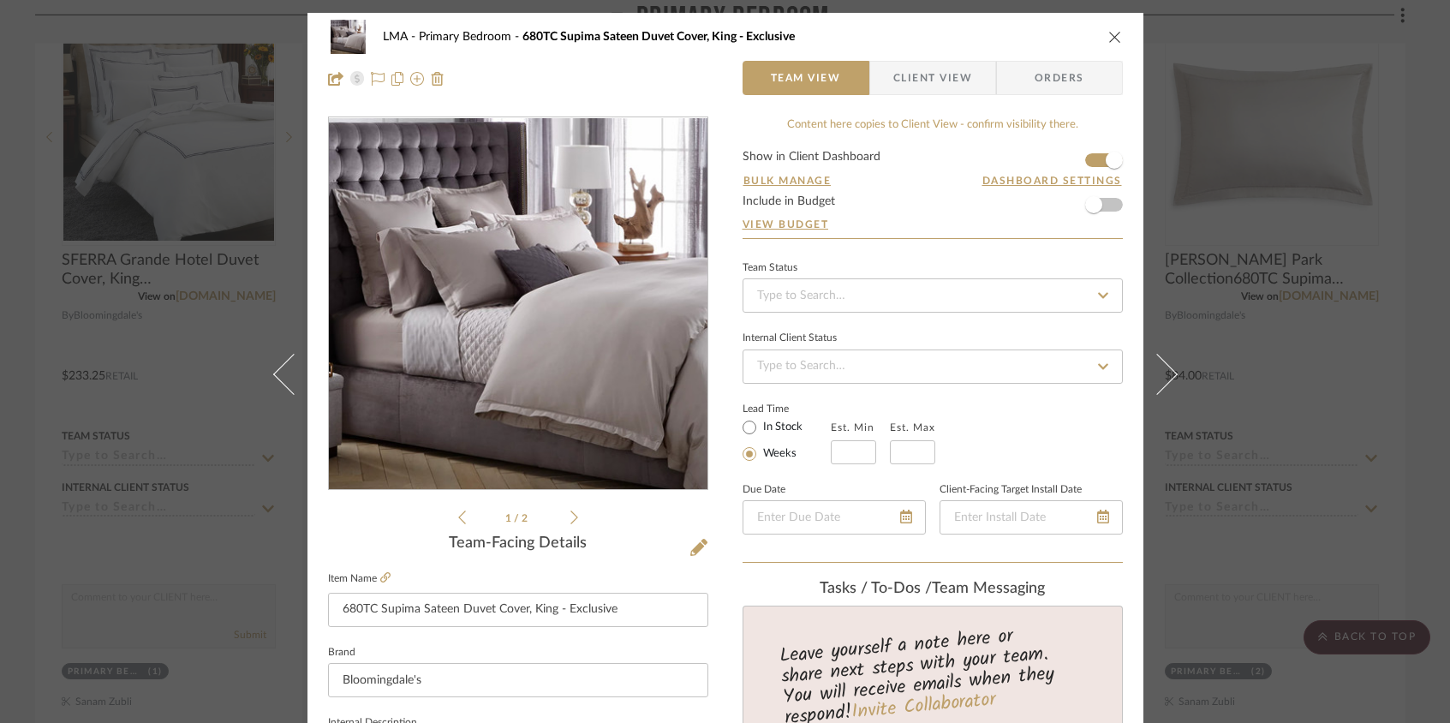
click at [570, 520] on icon at bounding box center [574, 516] width 8 height 15
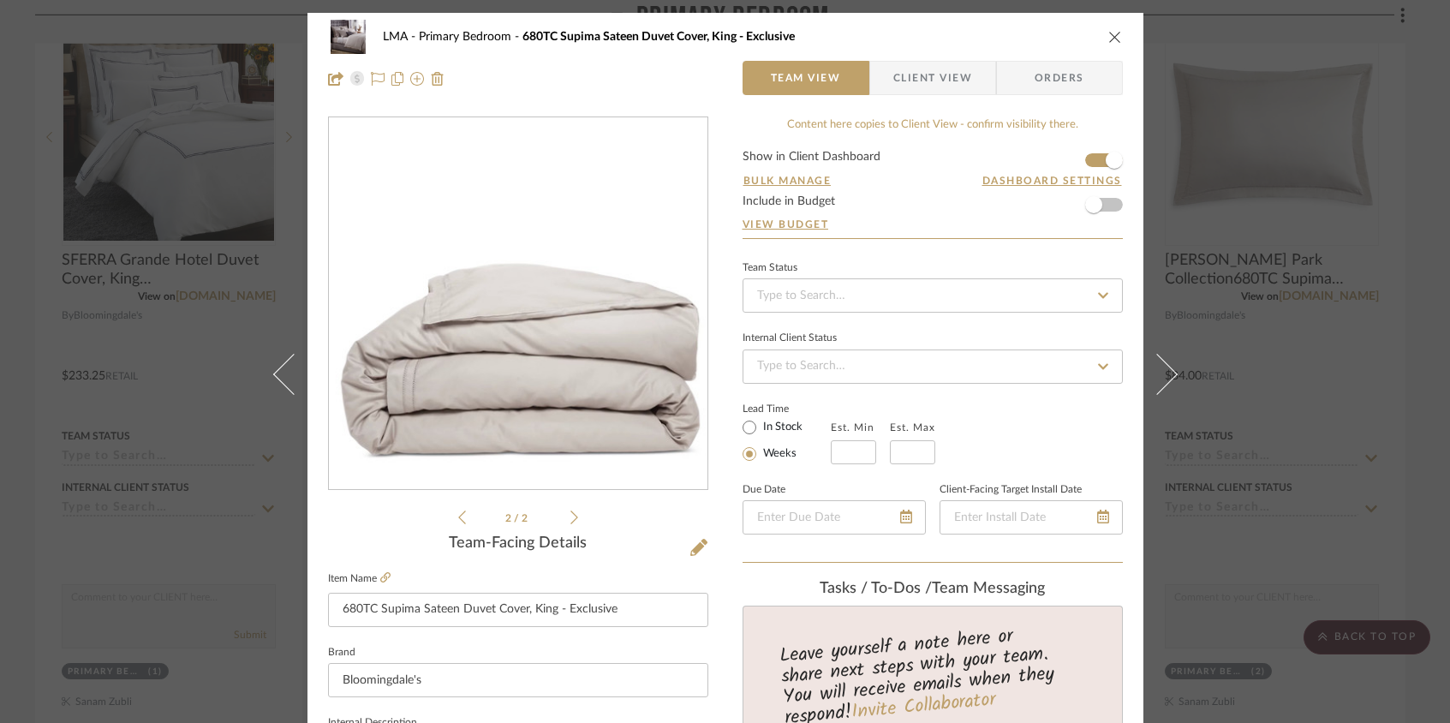
click at [570, 520] on icon at bounding box center [574, 517] width 8 height 14
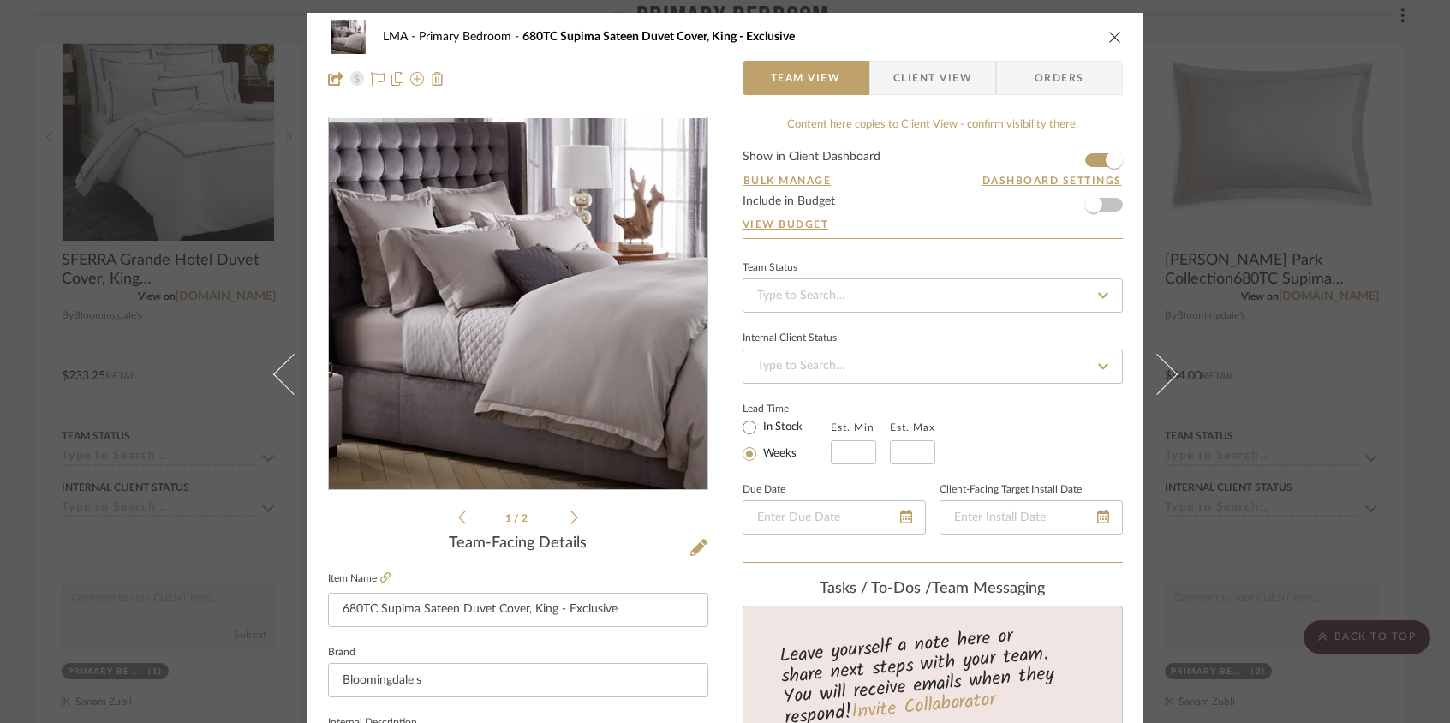
click at [1108, 38] on icon "close" at bounding box center [1115, 37] width 14 height 14
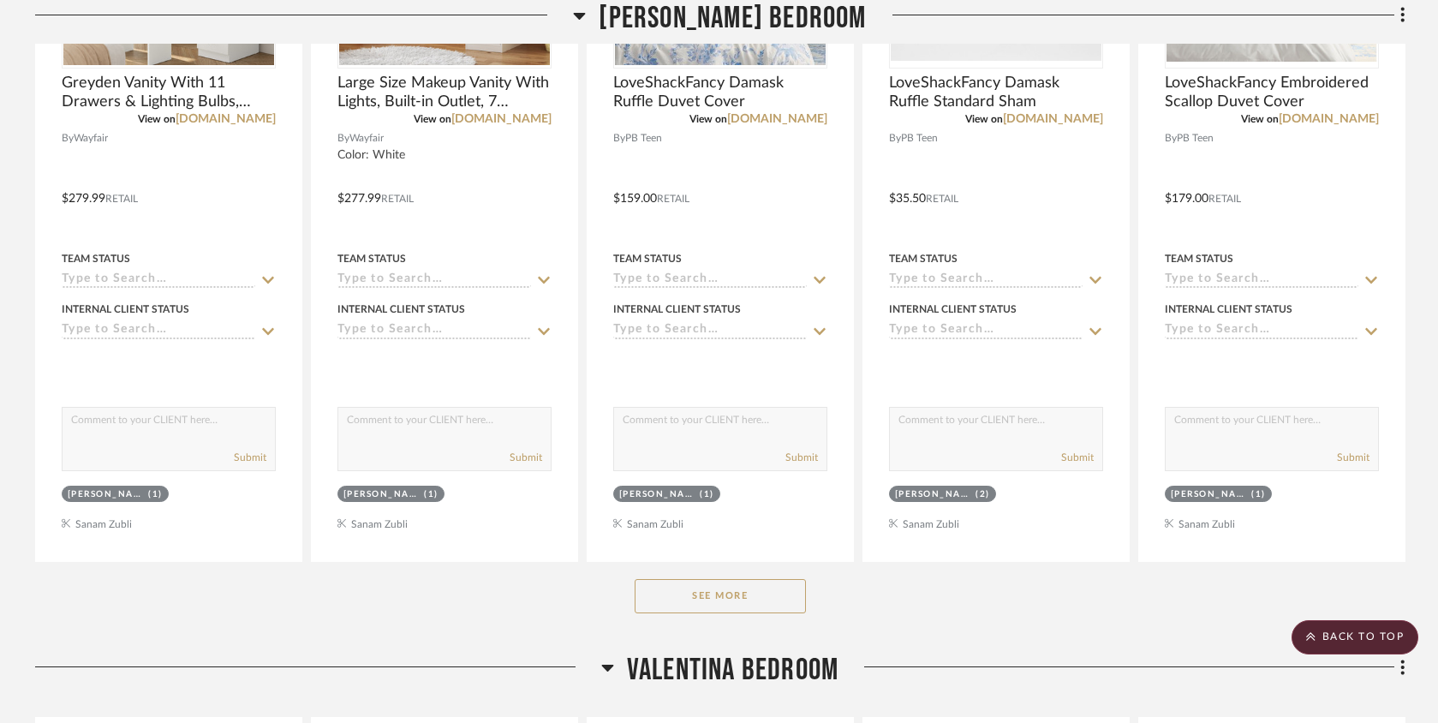
scroll to position [4004, 0]
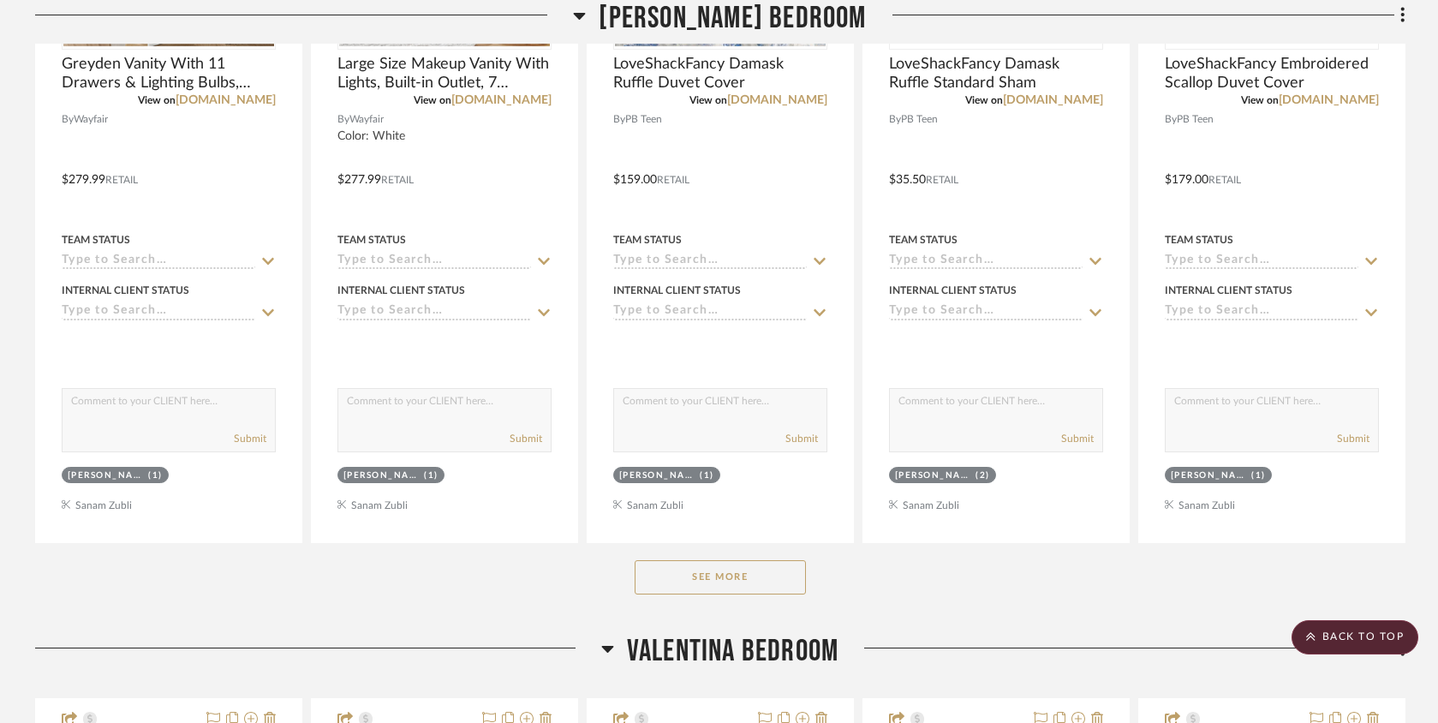
click at [756, 579] on button "See More" at bounding box center [720, 577] width 171 height 34
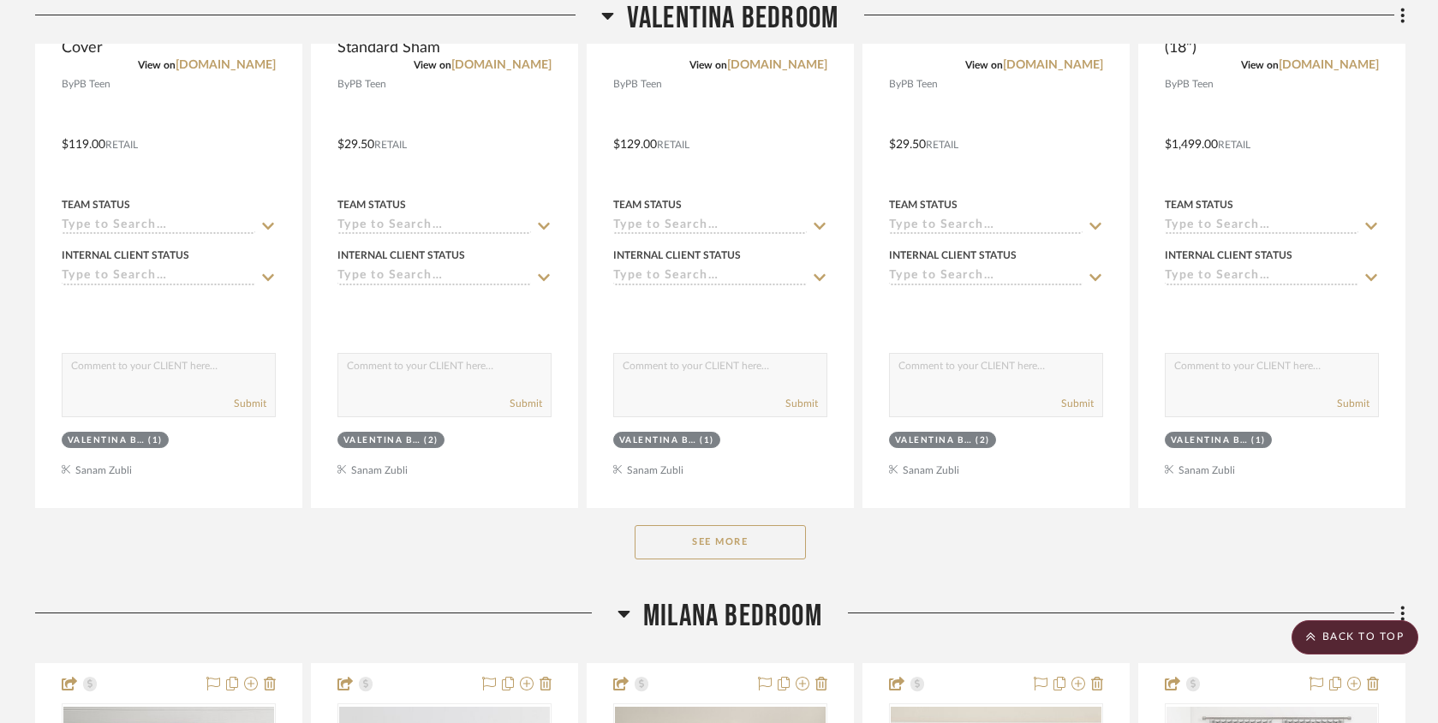
scroll to position [5709, 0]
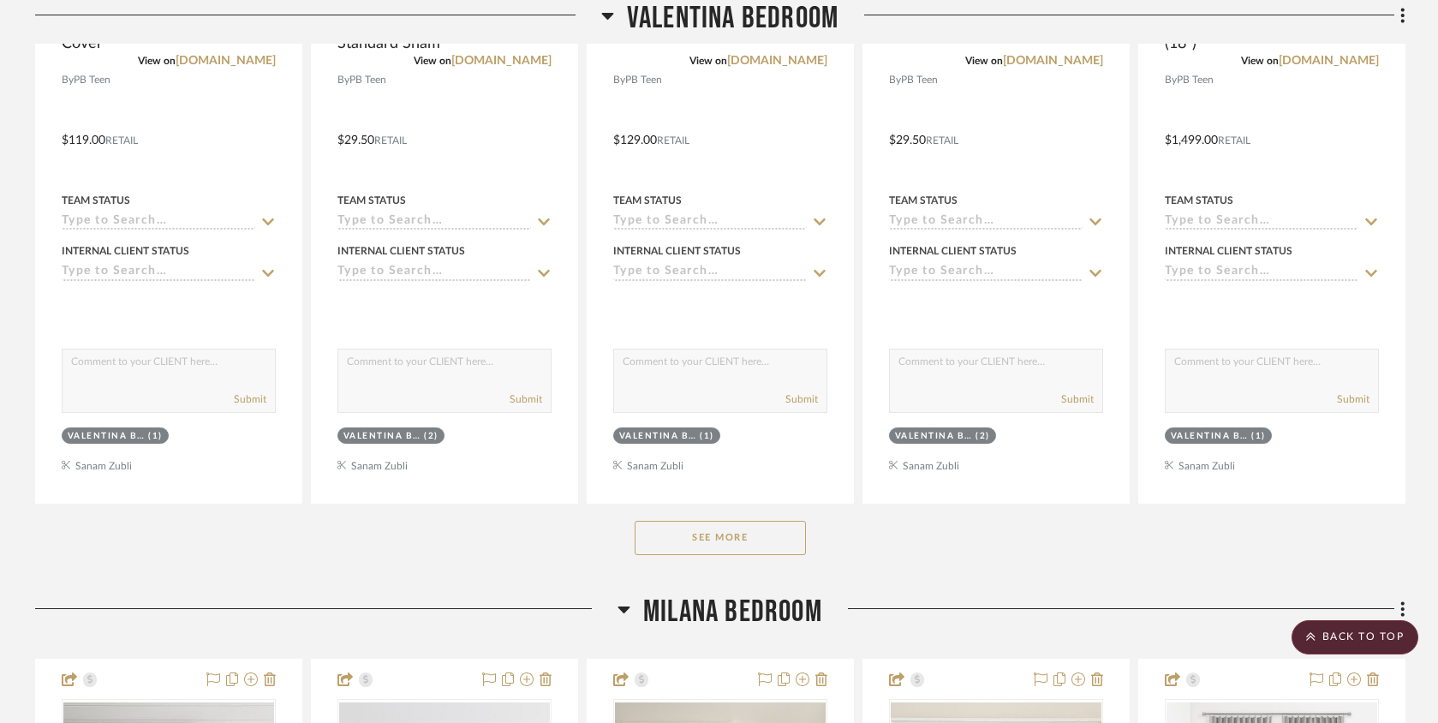
click at [772, 549] on button "See More" at bounding box center [720, 538] width 171 height 34
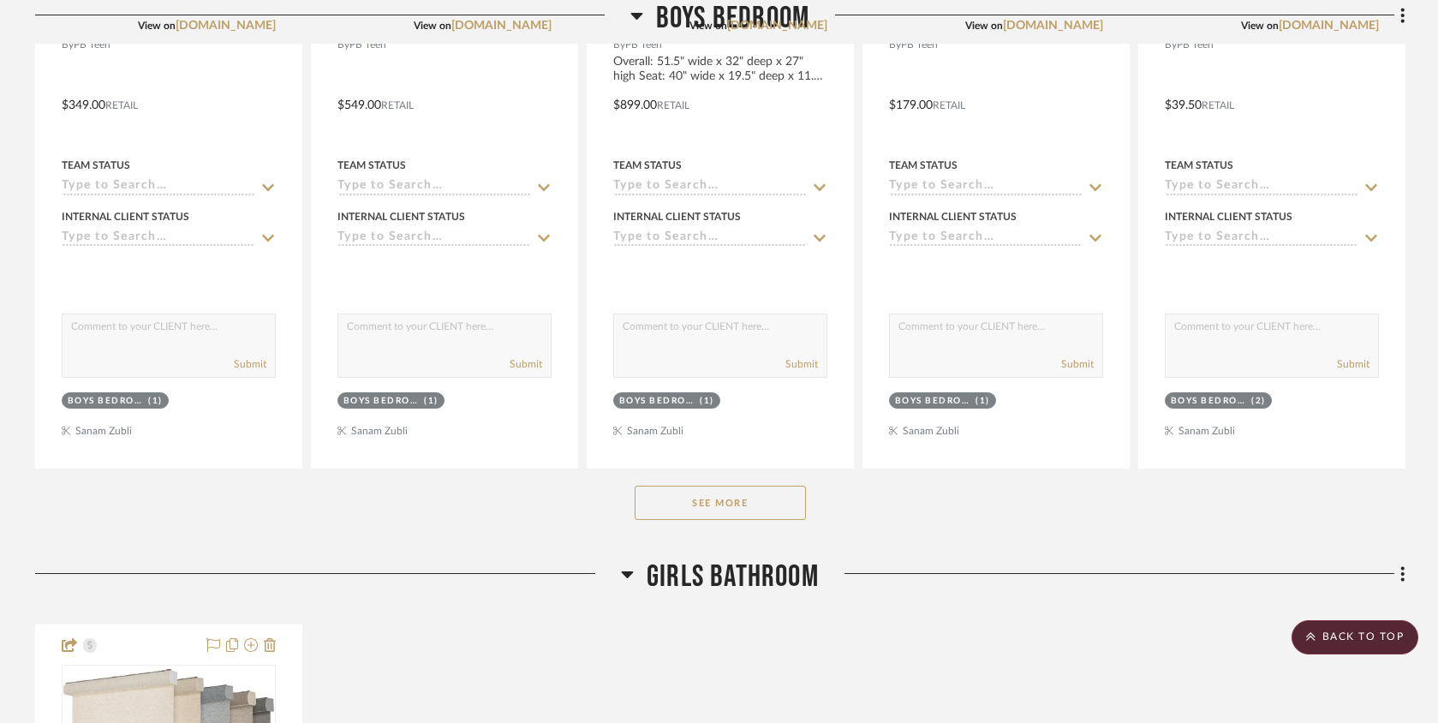
scroll to position [8339, 0]
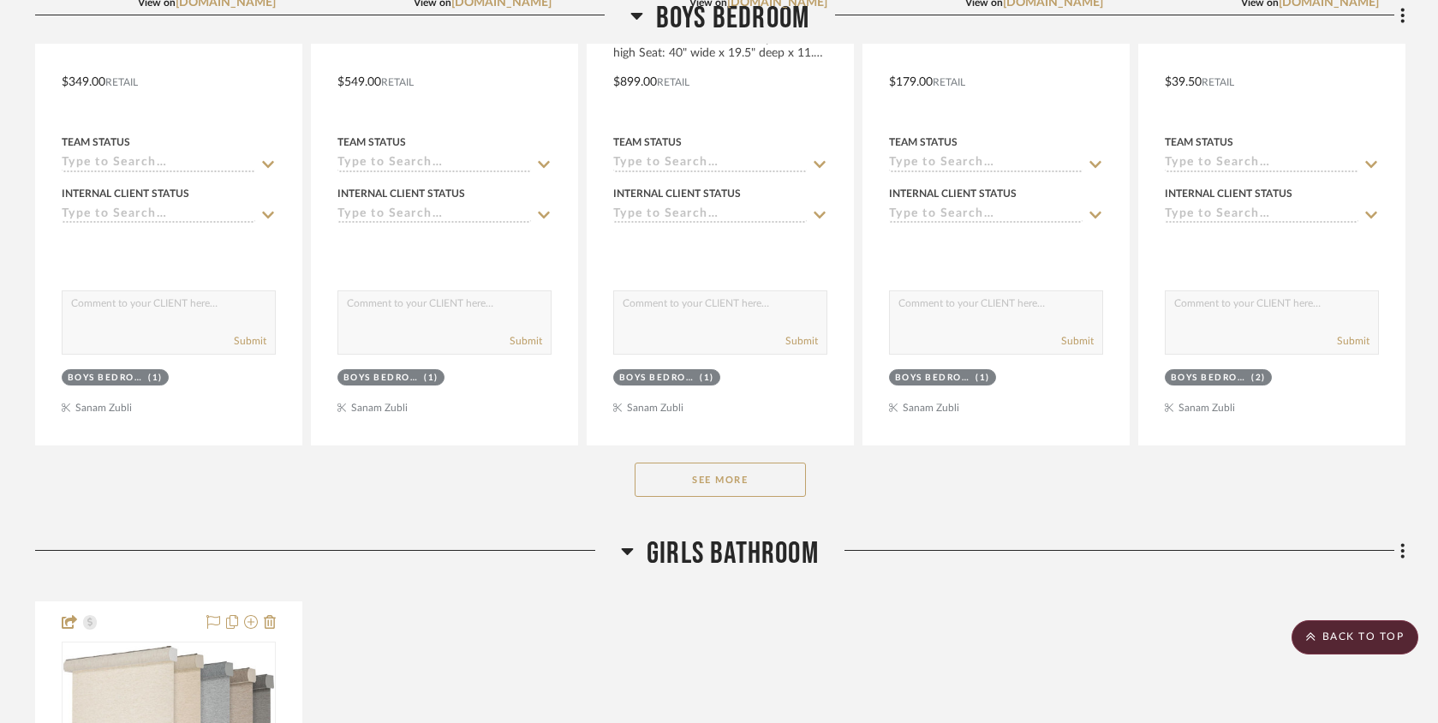
drag, startPoint x: 751, startPoint y: 483, endPoint x: 769, endPoint y: 486, distance: 18.3
click at [750, 482] on button "See More" at bounding box center [720, 479] width 171 height 34
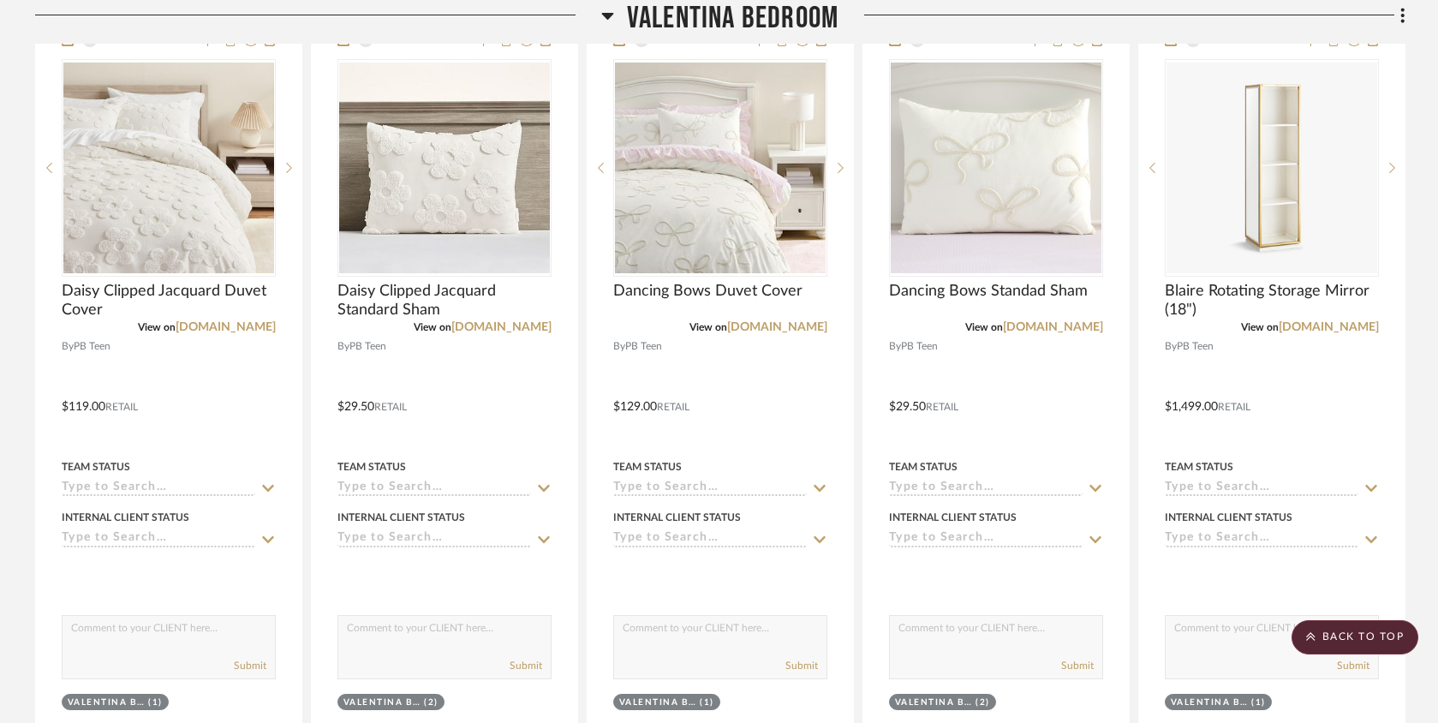
scroll to position [4347, 0]
